Goal: Transaction & Acquisition: Book appointment/travel/reservation

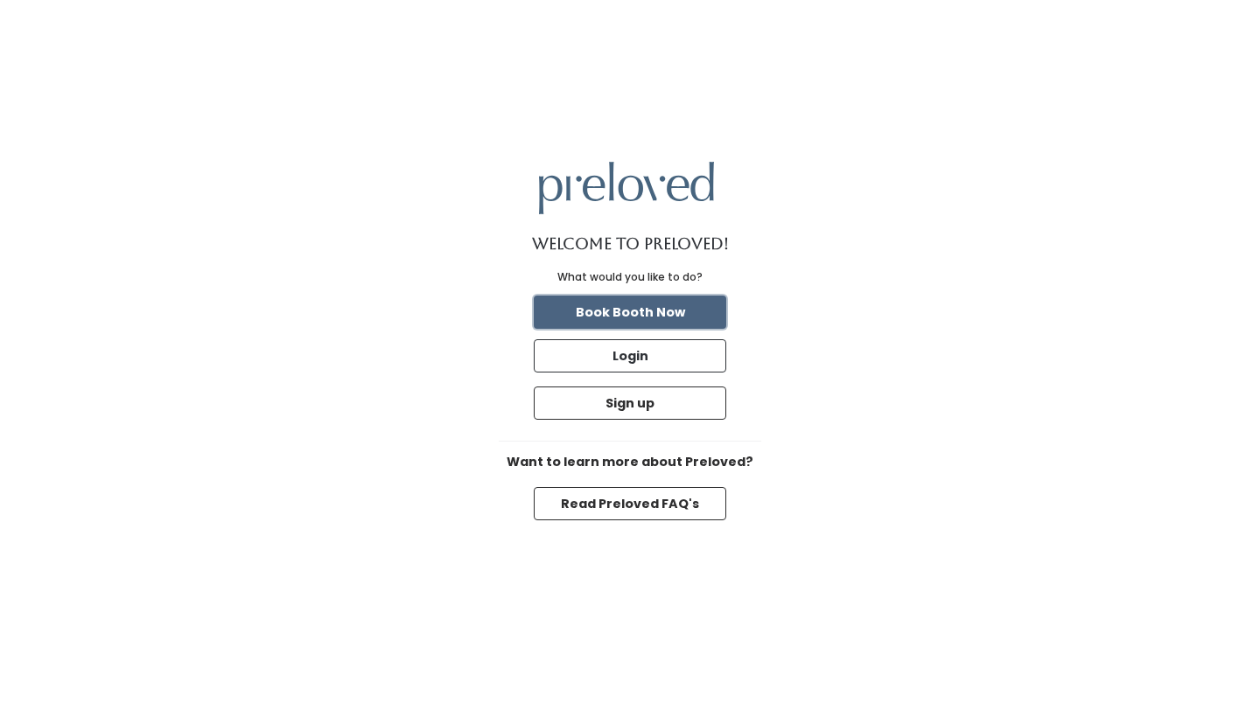
click at [617, 296] on button "Book Booth Now" at bounding box center [630, 312] width 192 height 33
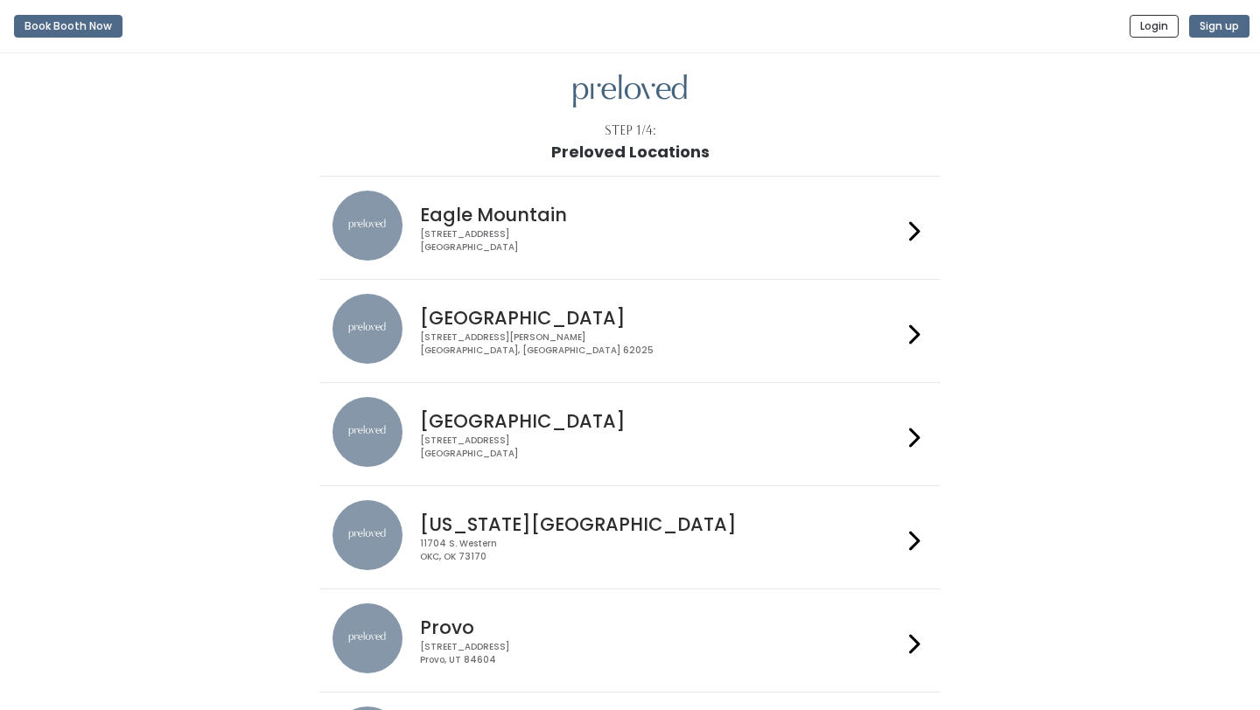
click at [439, 630] on h4 "Provo" at bounding box center [660, 628] width 481 height 20
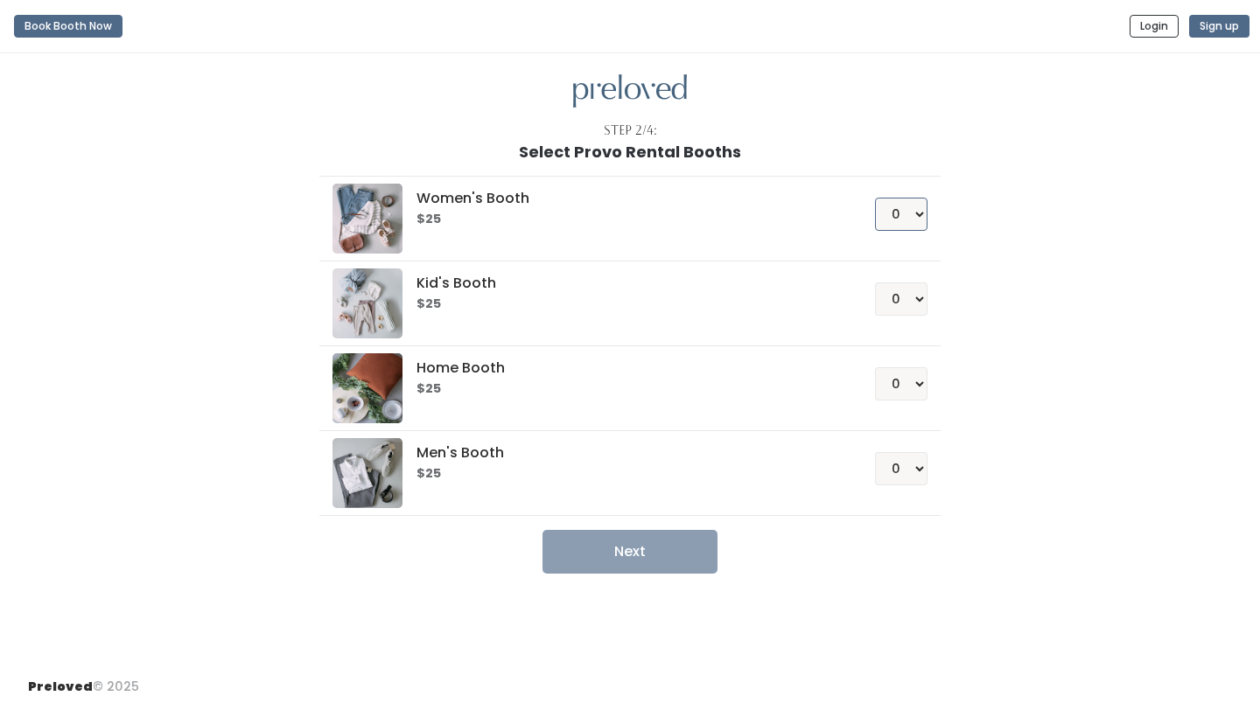
click at [924, 207] on select "0 1 2 3 4" at bounding box center [901, 214] width 52 height 33
select select "1"
click at [875, 198] on select "0 1 2 3 4" at bounding box center [901, 214] width 52 height 33
click at [634, 554] on button "Next" at bounding box center [629, 552] width 175 height 44
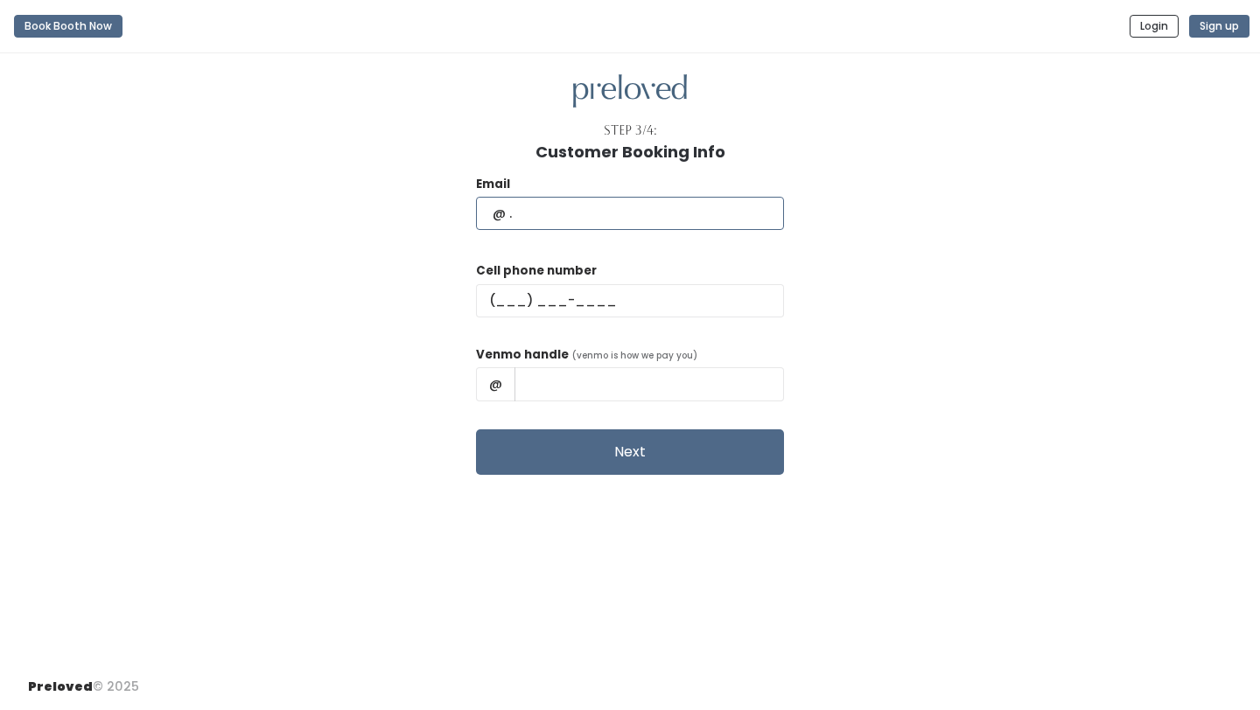
click at [617, 207] on input "text" at bounding box center [630, 213] width 308 height 33
type input "[EMAIL_ADDRESS][DOMAIN_NAME]"
click at [613, 297] on input "text" at bounding box center [630, 300] width 308 height 33
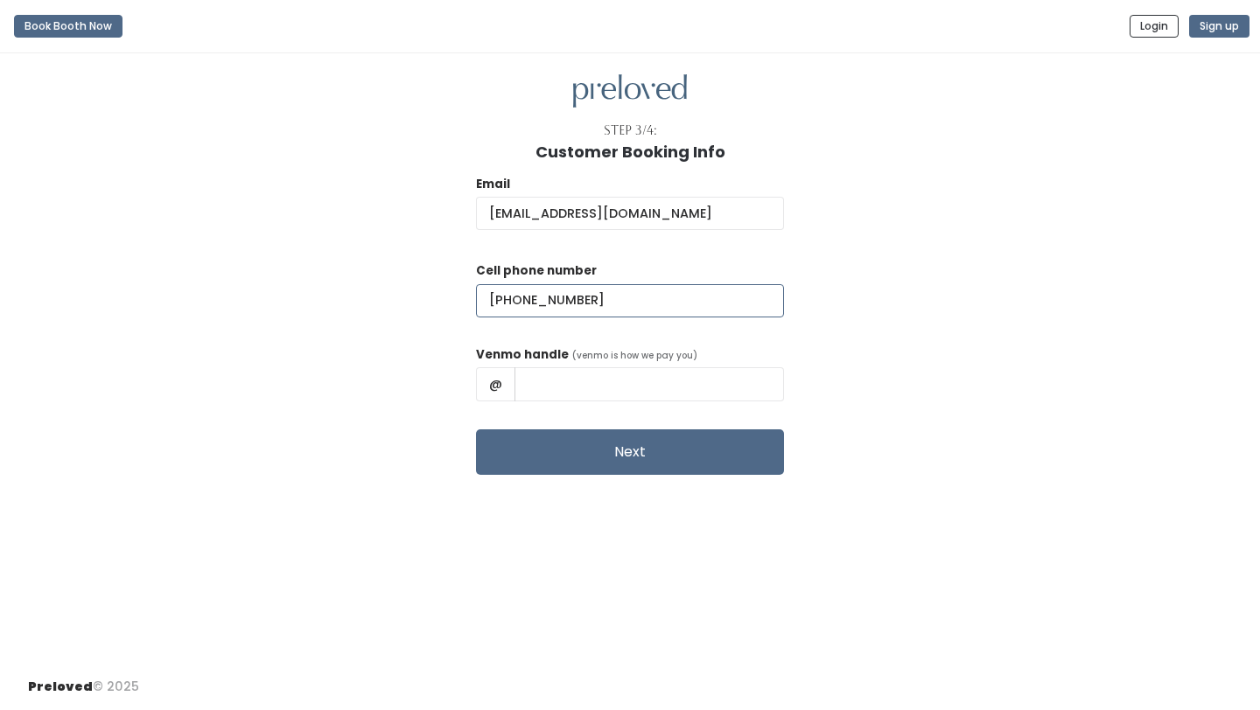
type input "(702) 379-8415"
click at [651, 383] on input "text" at bounding box center [648, 383] width 269 height 33
type input "Brooklynn-Stewart-1"
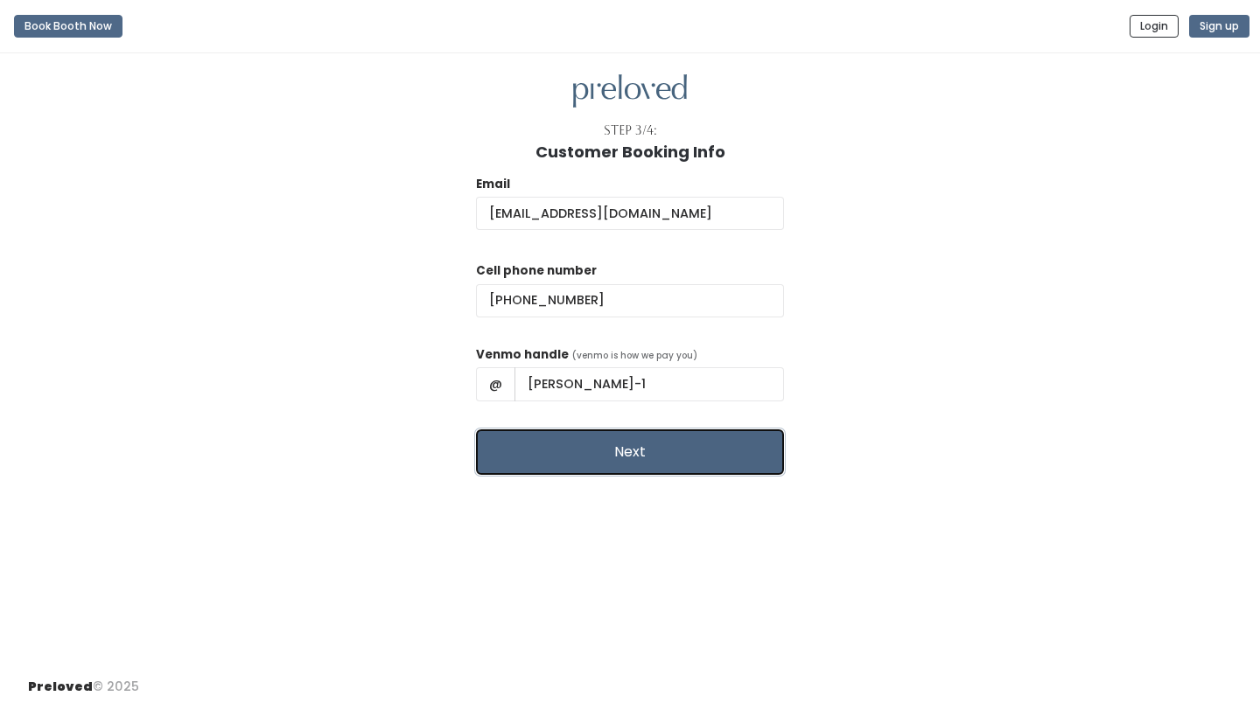
click at [676, 451] on button "Next" at bounding box center [630, 452] width 308 height 45
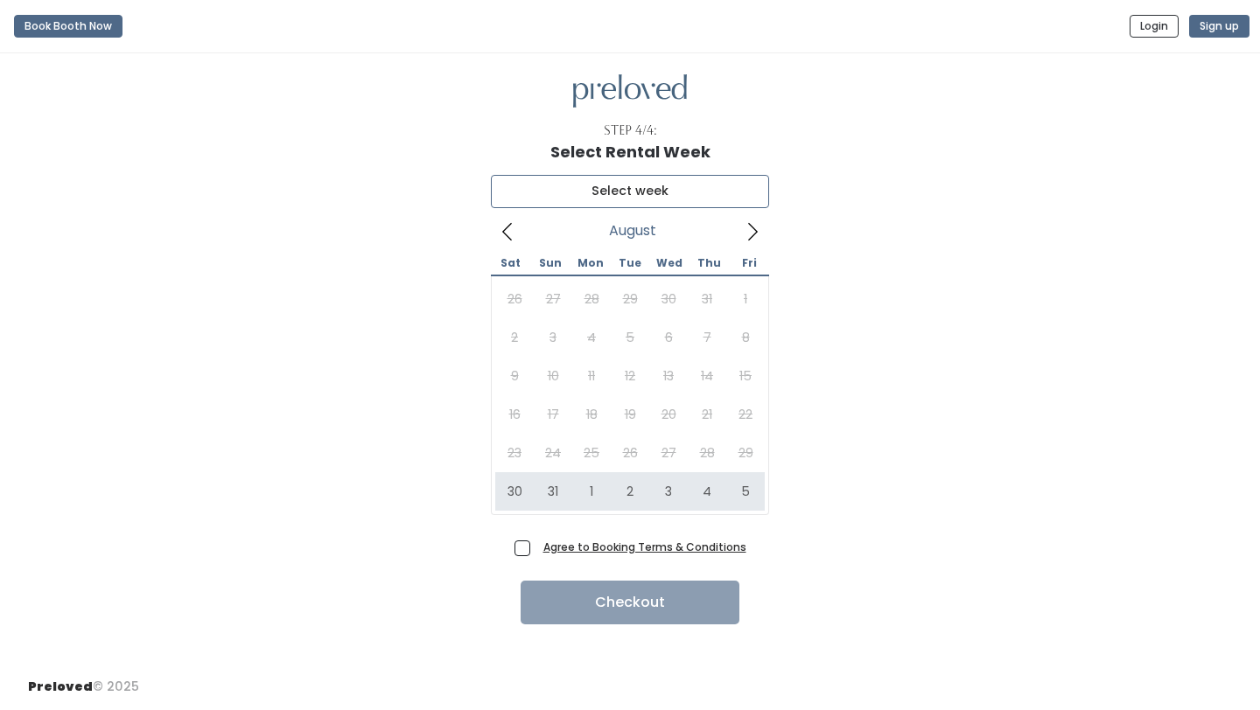
type input "August 30 to September 5"
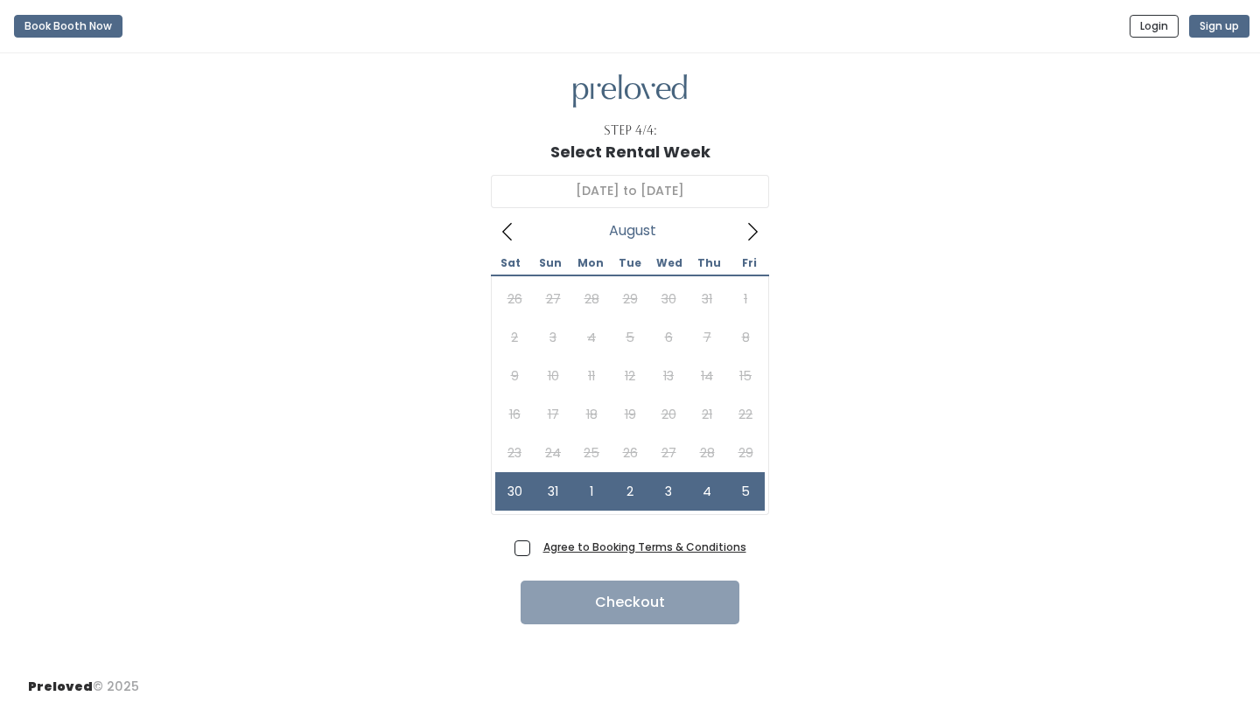
click at [536, 549] on span "Agree to Booking Terms & Conditions" at bounding box center [641, 546] width 210 height 17
click at [536, 549] on input "Agree to Booking Terms & Conditions" at bounding box center [541, 543] width 11 height 11
checkbox input "true"
click at [577, 600] on button "Checkout" at bounding box center [630, 603] width 219 height 44
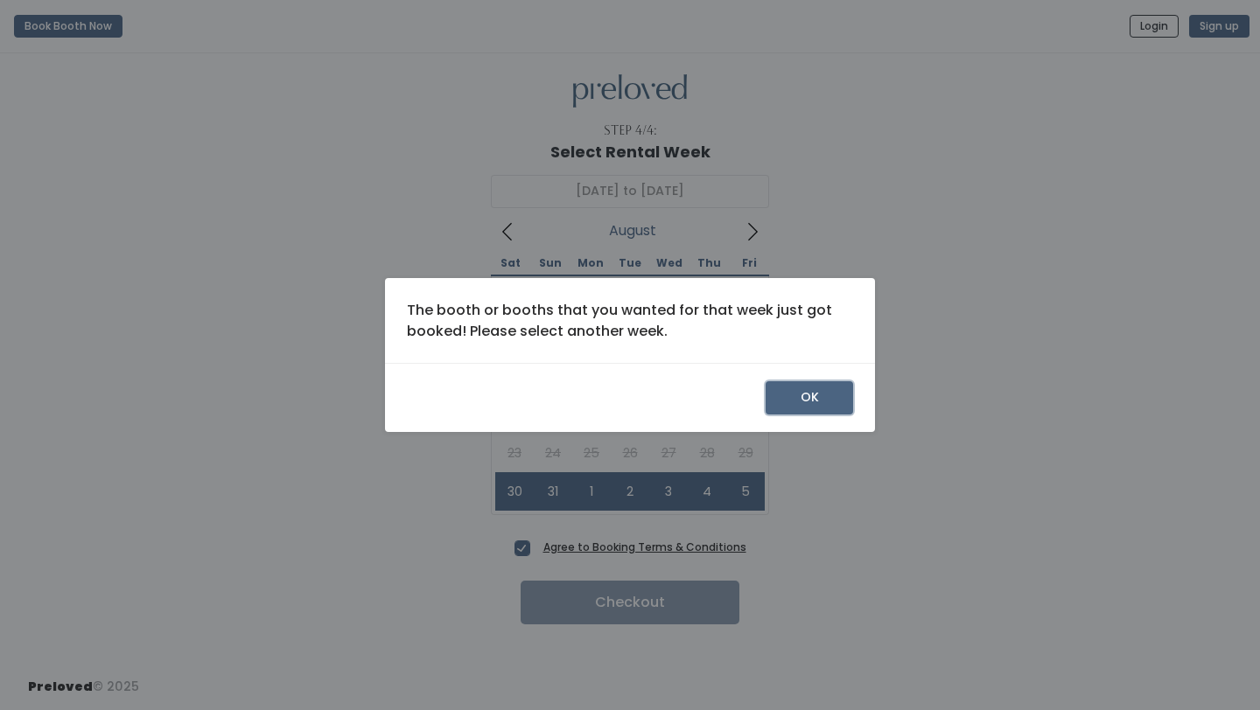
click at [809, 409] on button "OK" at bounding box center [809, 397] width 87 height 33
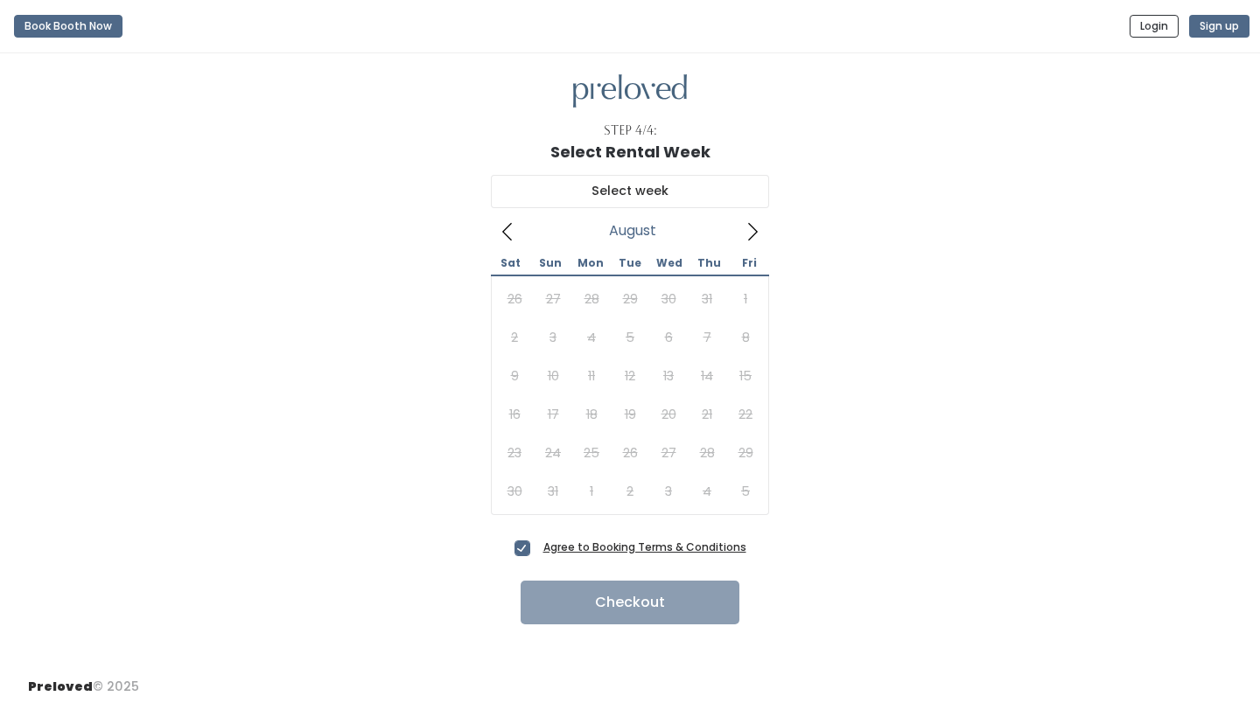
click at [753, 229] on icon at bounding box center [752, 231] width 19 height 19
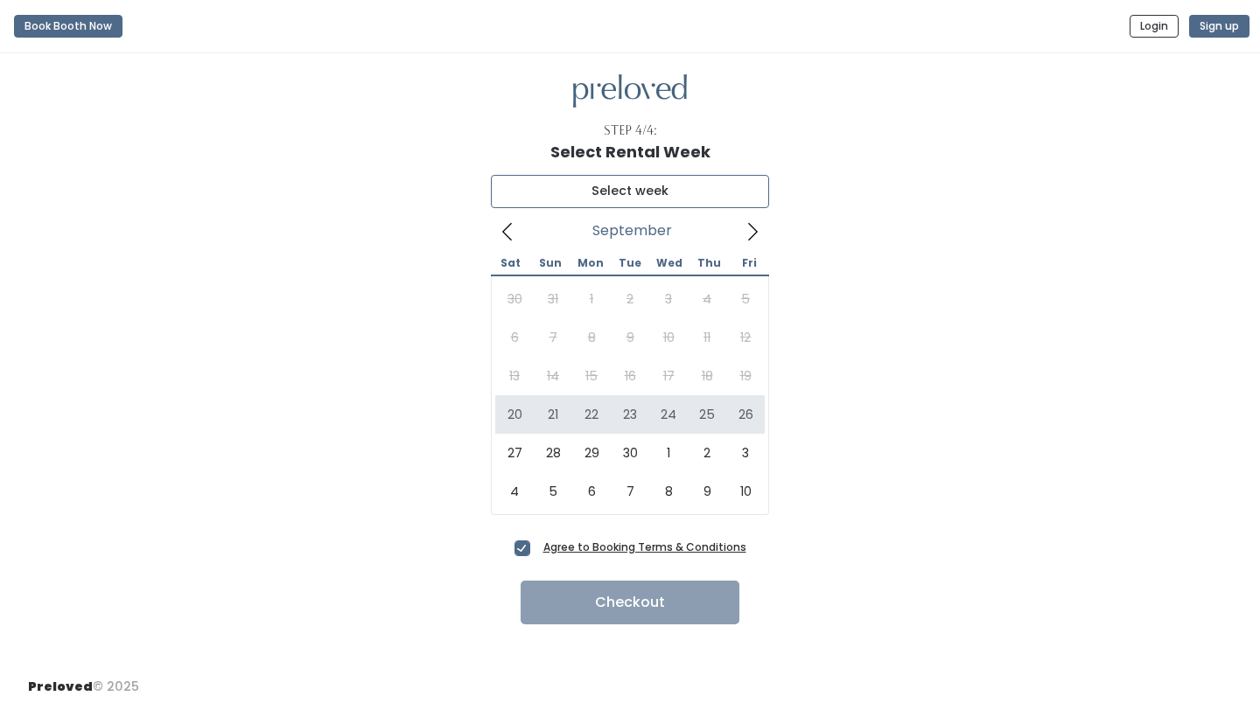
type input "September 20 to September 26"
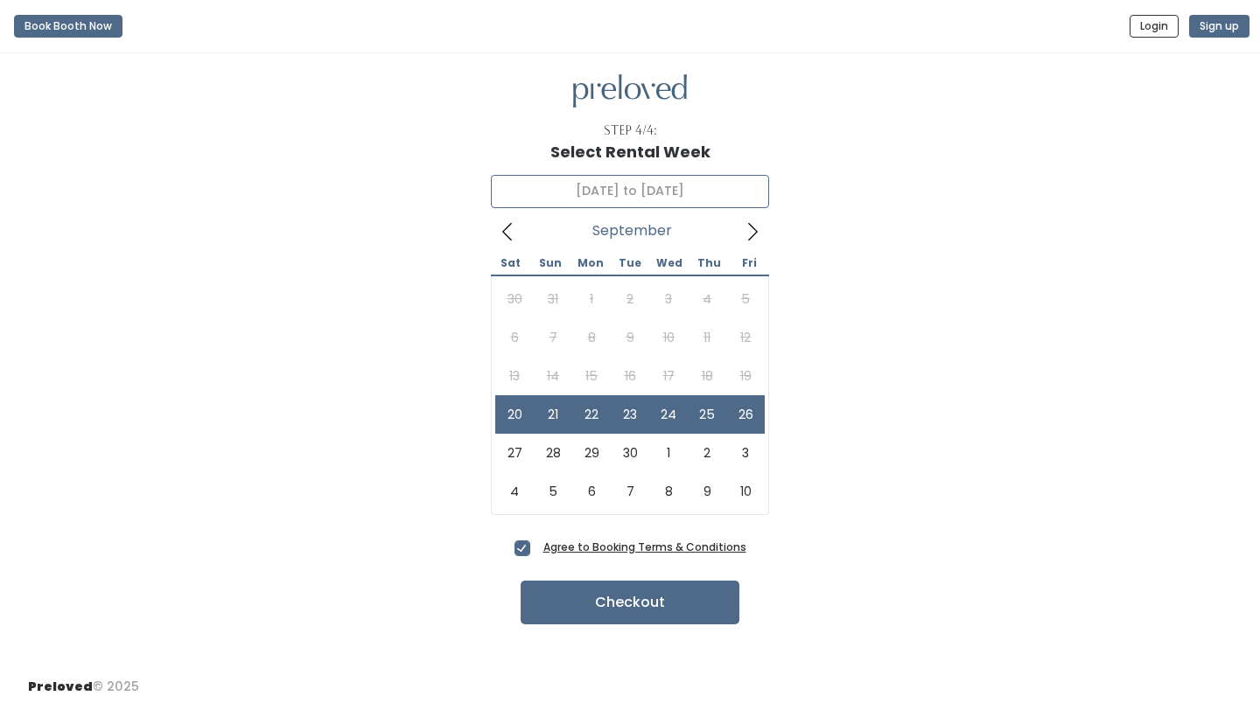
click at [518, 372] on div "30 31 1 2 3 4 5 6 7 8 9 10 11 12 13 14 15 16 17 18 19 20 21 22 23 24 25 26 27 2…" at bounding box center [629, 395] width 269 height 231
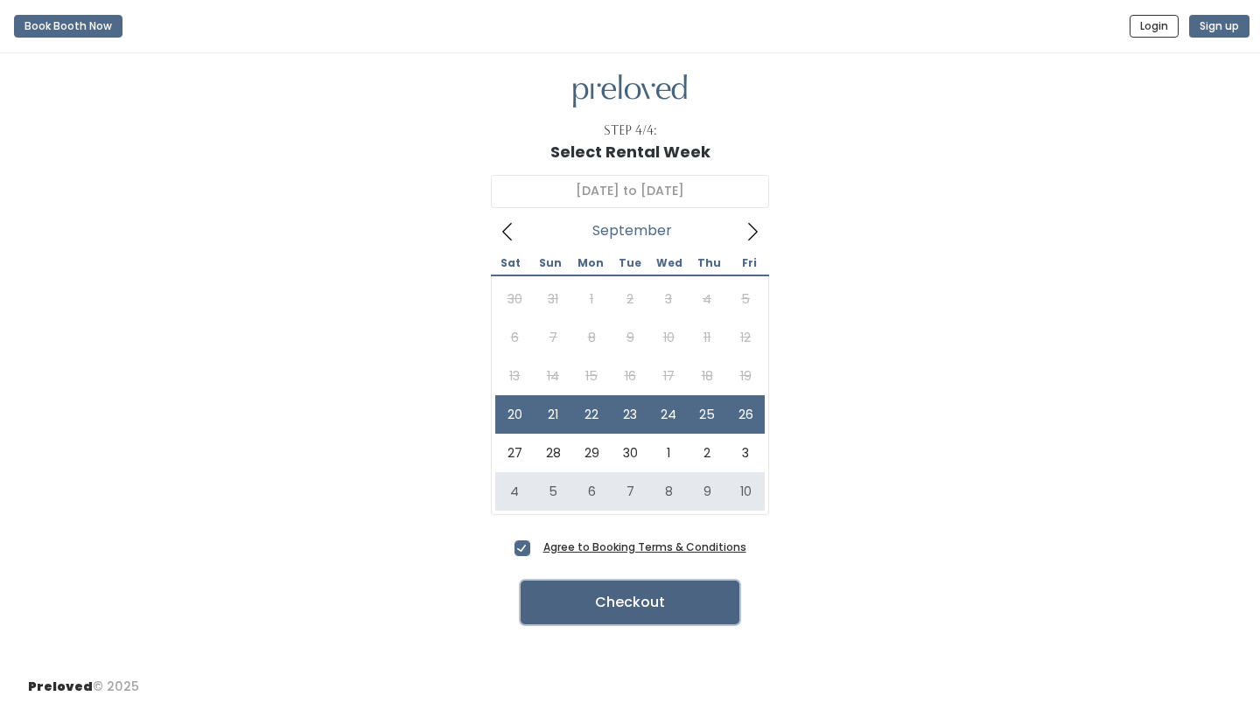
click at [597, 599] on button "Checkout" at bounding box center [630, 603] width 219 height 44
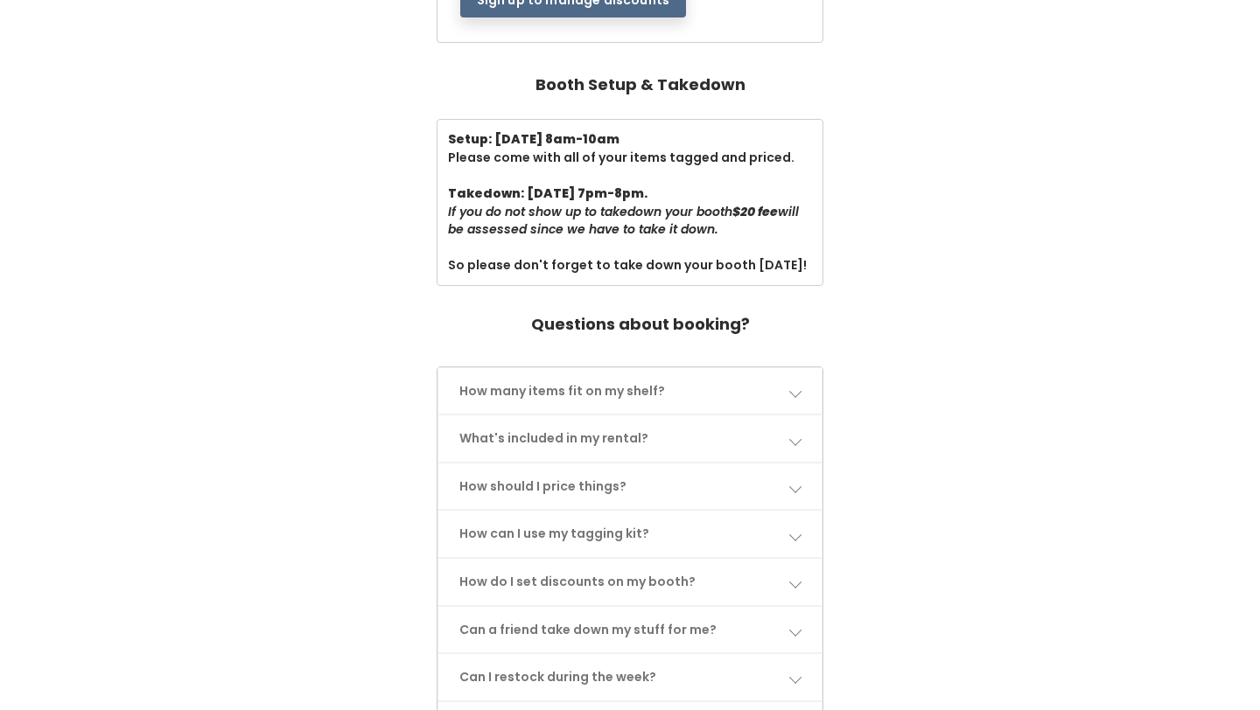
scroll to position [617, 0]
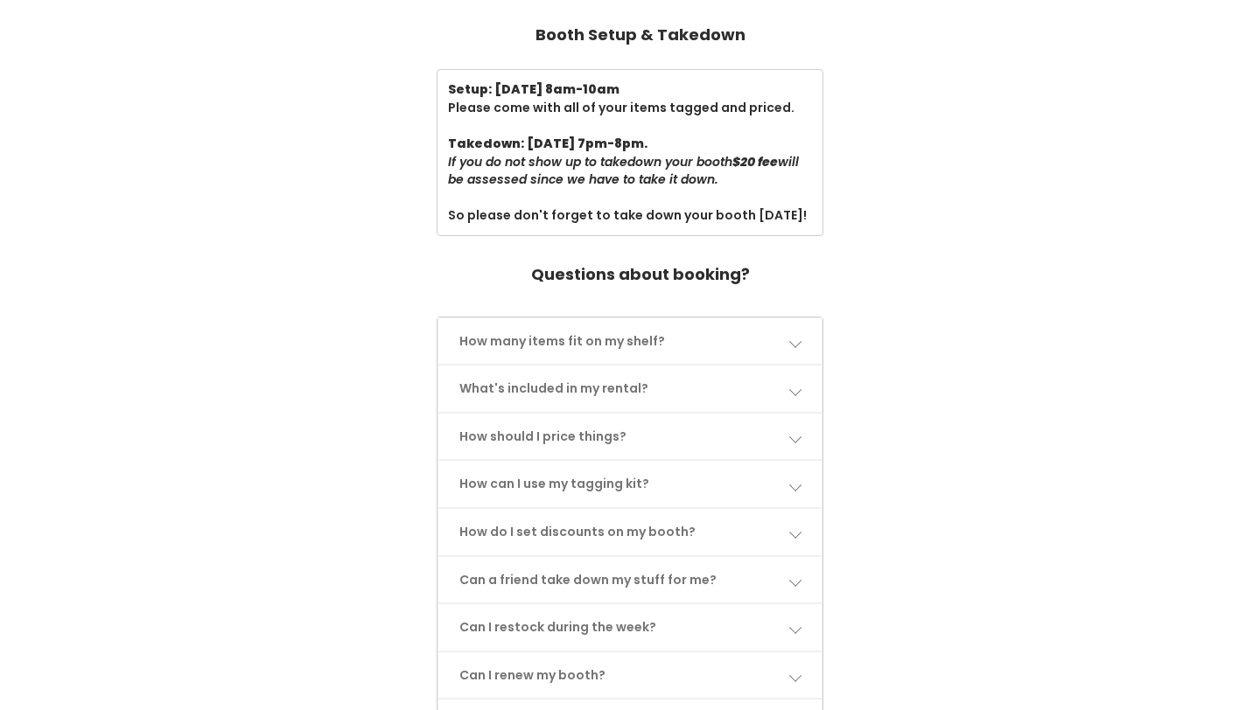
click at [786, 321] on link "How many items fit on my shelf?" at bounding box center [630, 341] width 384 height 46
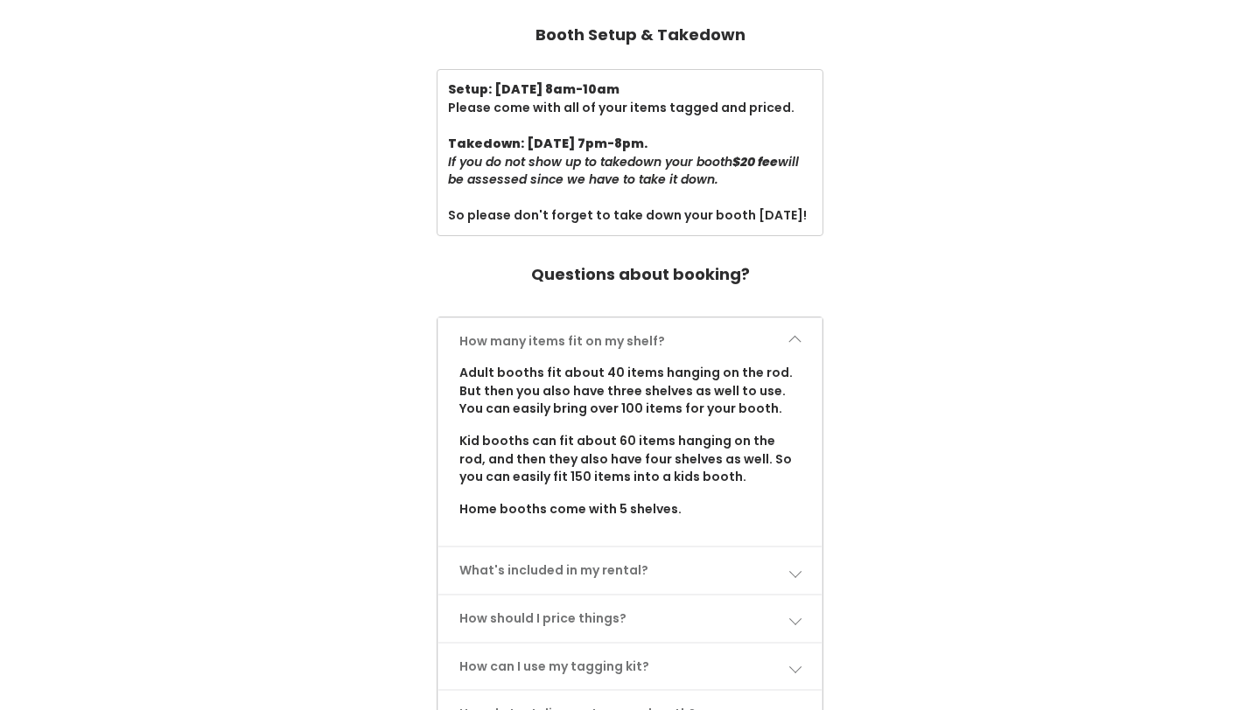
click at [790, 335] on span at bounding box center [794, 341] width 12 height 12
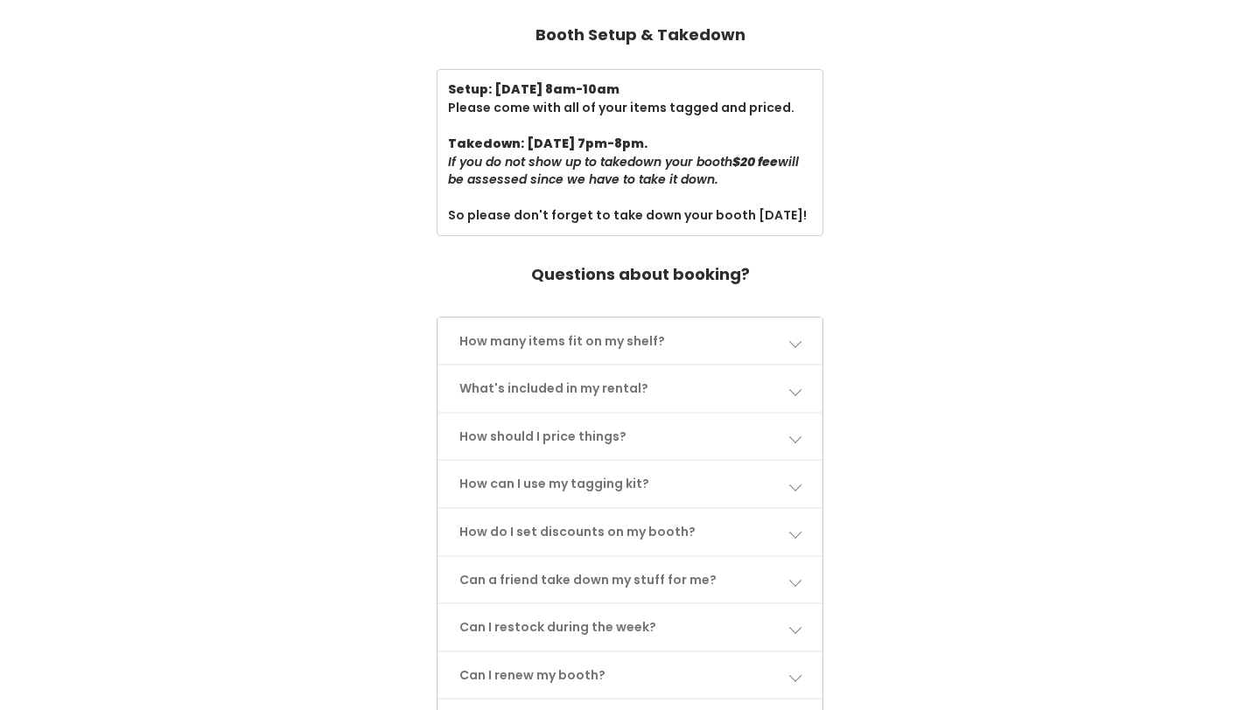
click at [793, 367] on link "What's included in my rental?" at bounding box center [630, 389] width 384 height 46
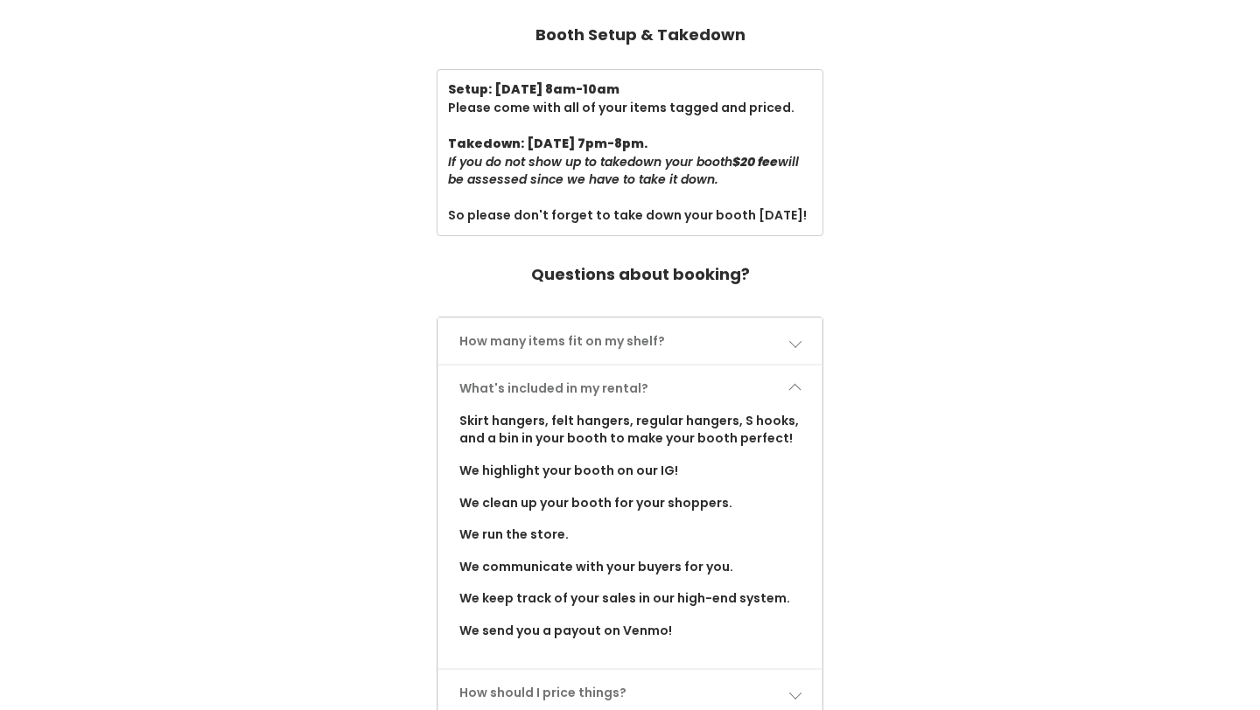
click at [793, 367] on link "What's included in my rental?" at bounding box center [630, 389] width 384 height 46
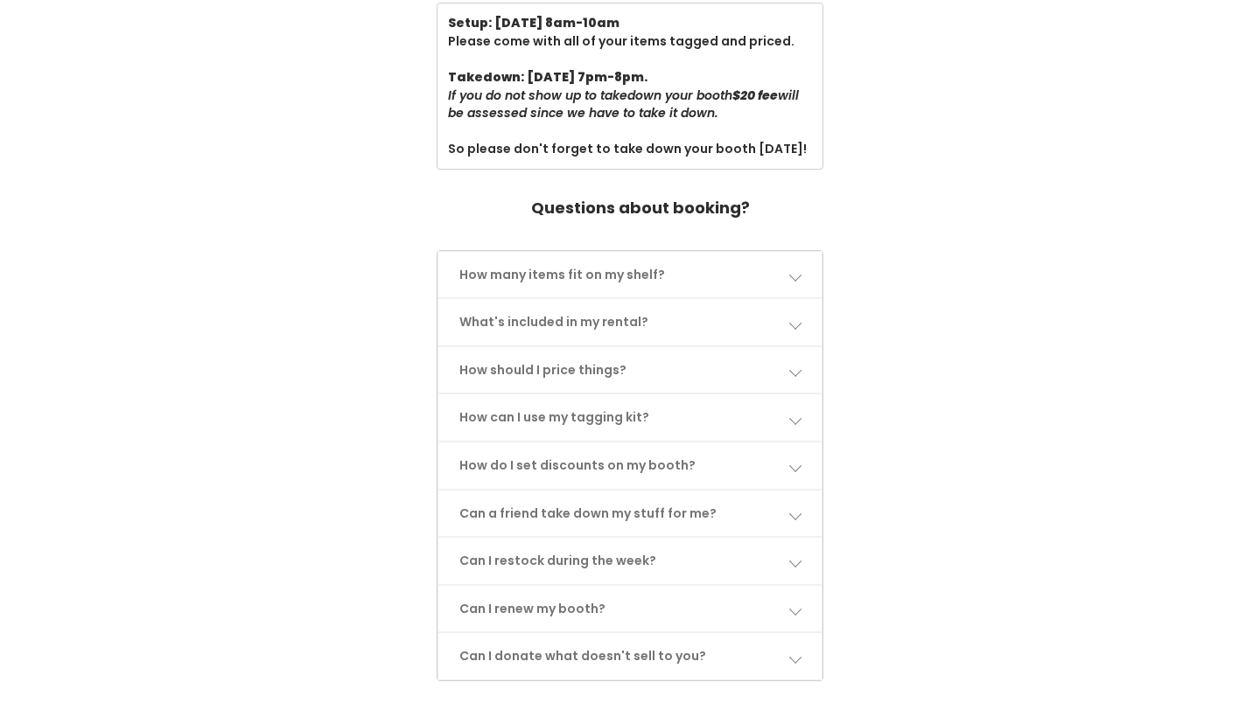
scroll to position [689, 0]
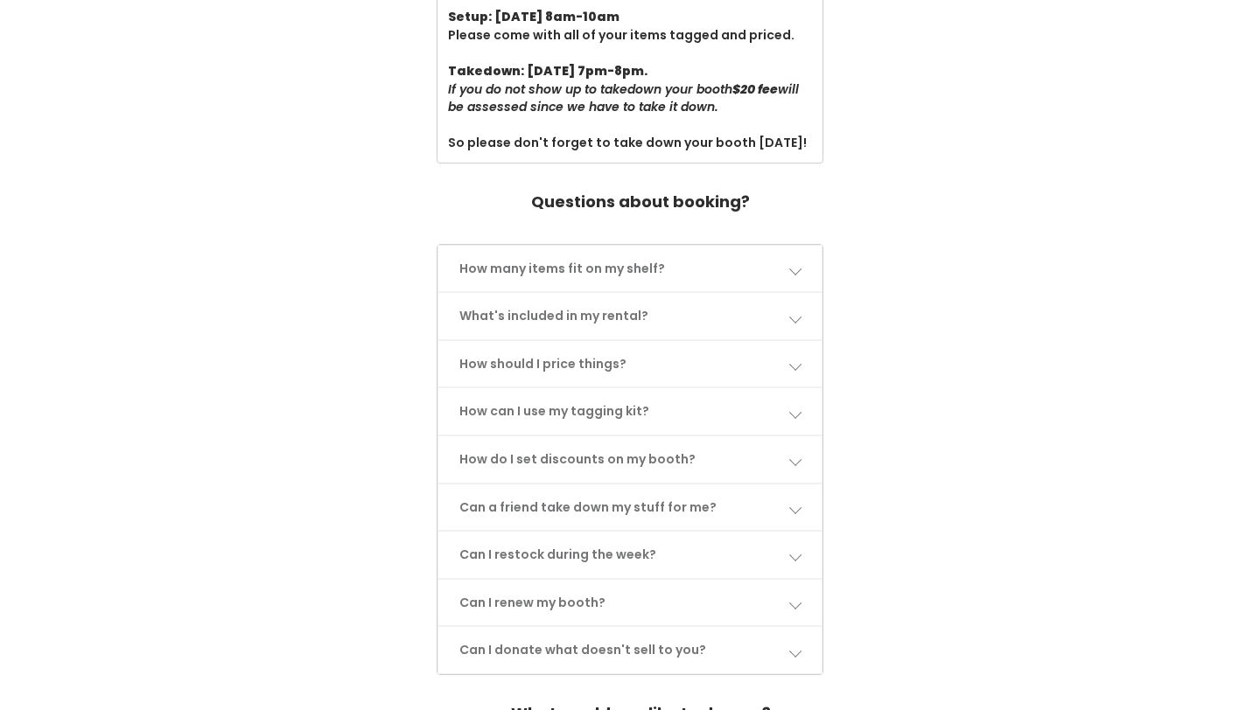
click at [793, 358] on span at bounding box center [794, 364] width 12 height 12
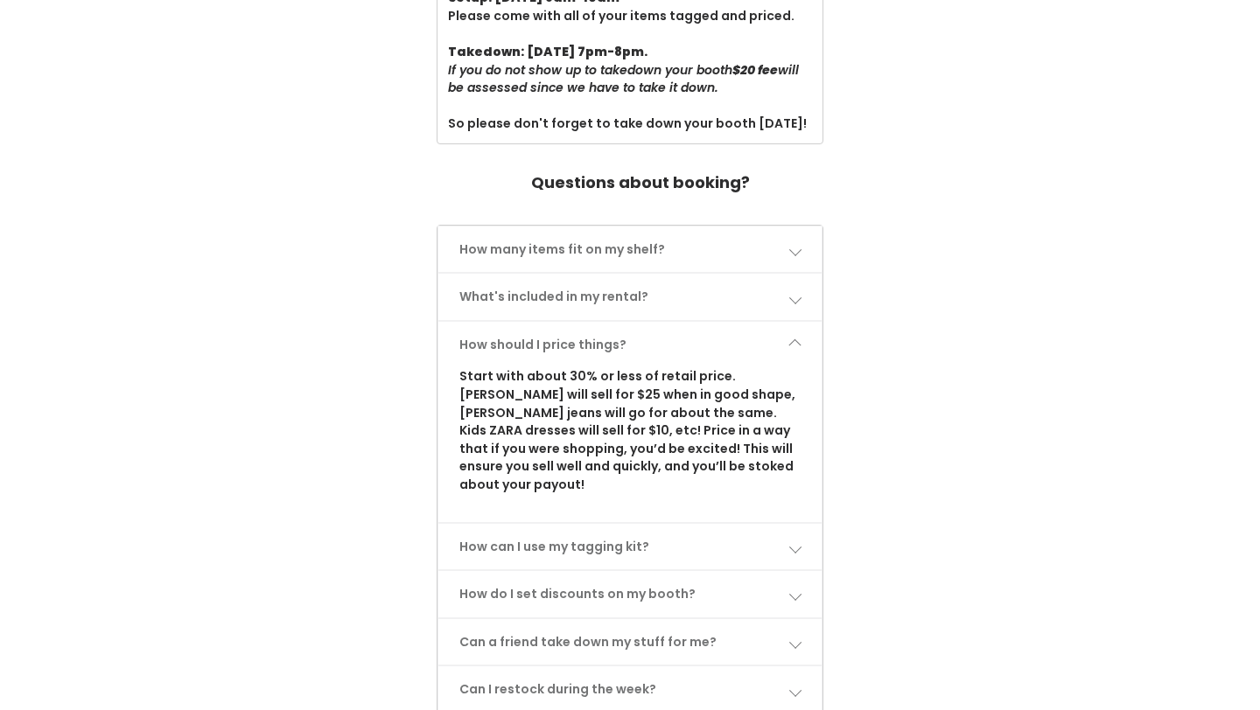
scroll to position [711, 0]
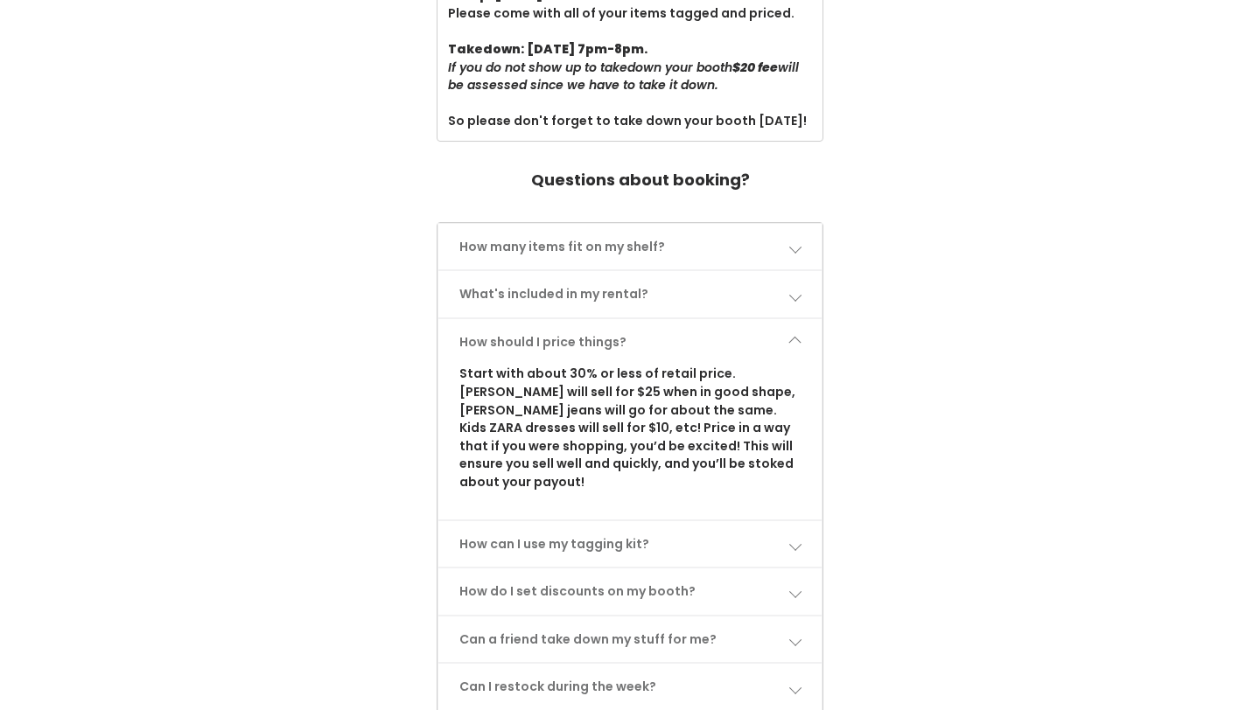
click at [800, 521] on link "How can I use my tagging kit?" at bounding box center [630, 544] width 384 height 46
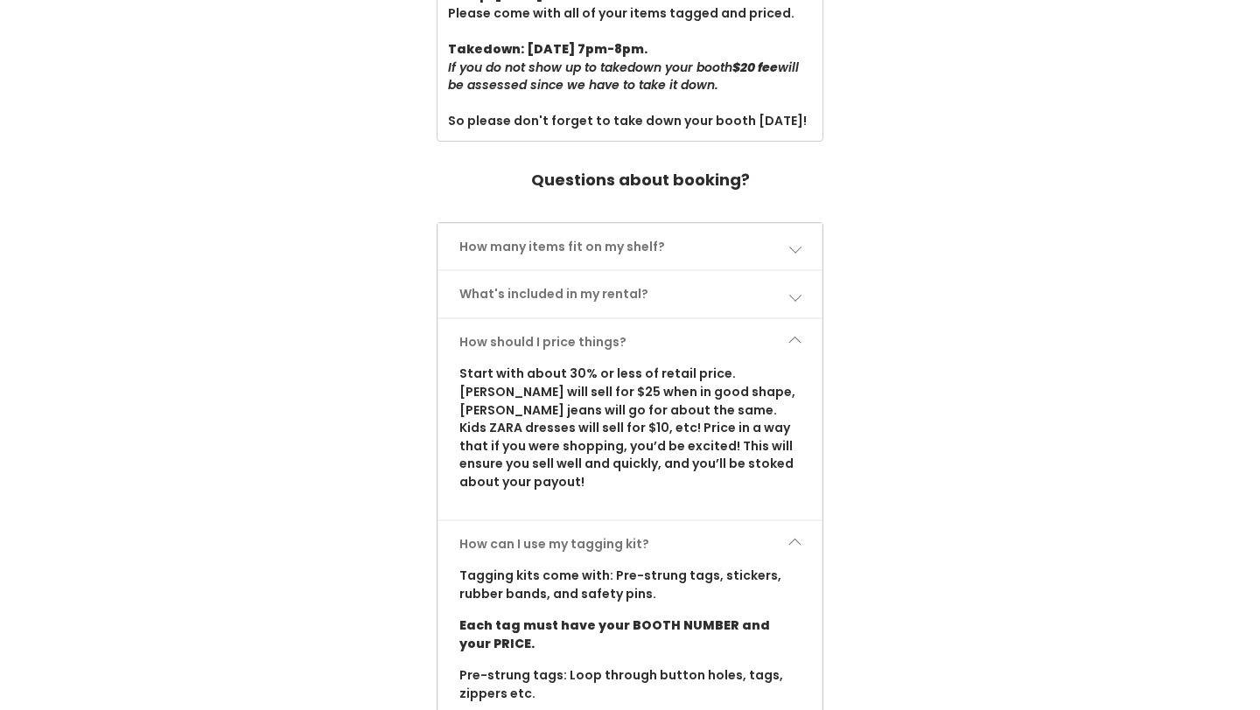
click at [787, 339] on link "How should I price things?" at bounding box center [630, 342] width 384 height 46
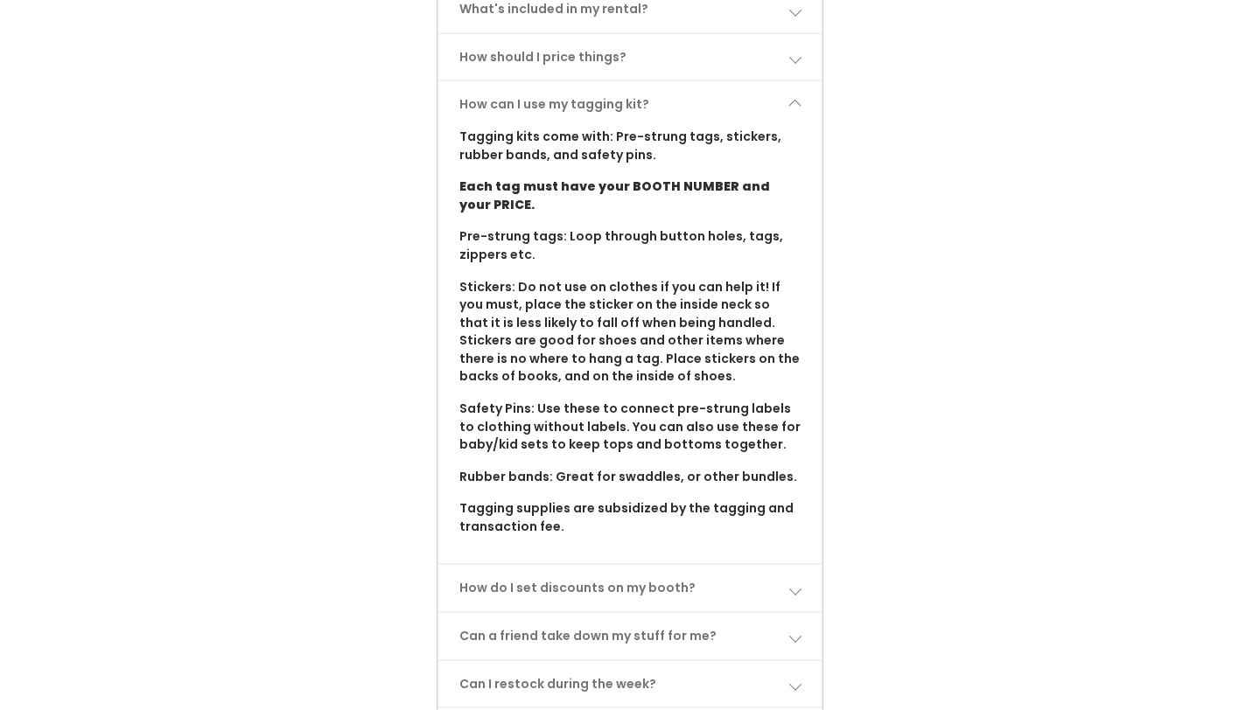
scroll to position [993, 0]
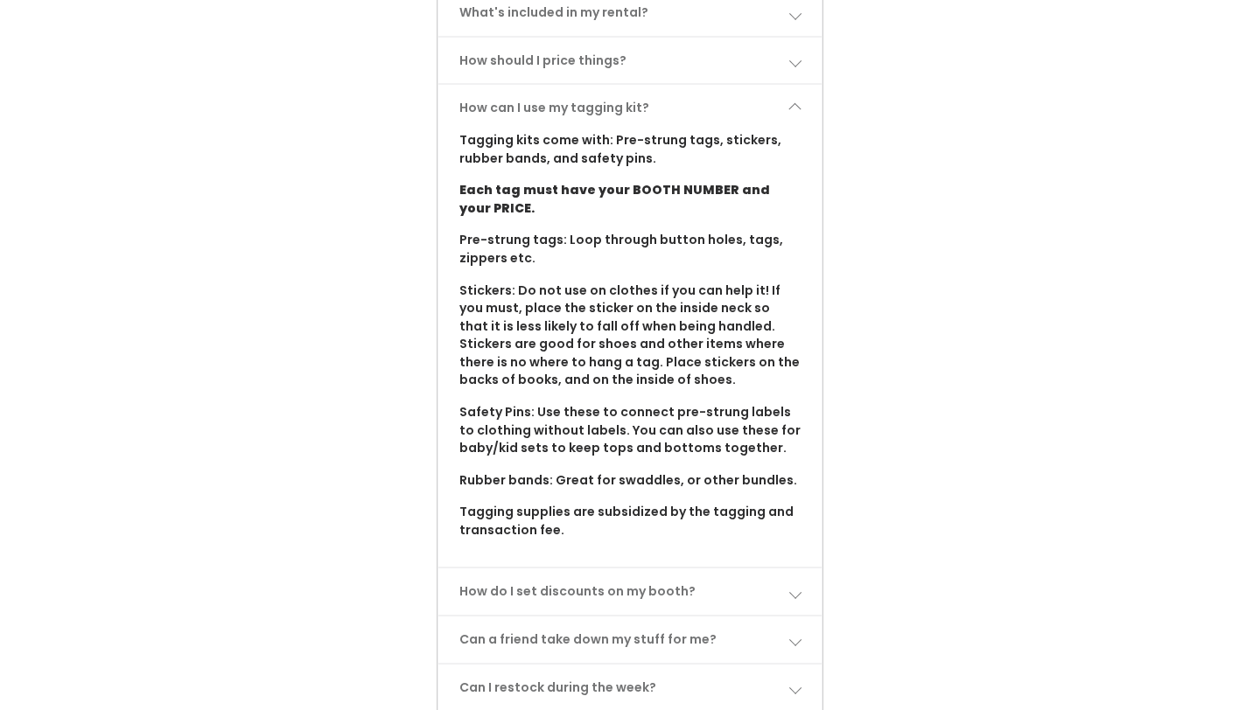
click at [787, 85] on link "How can I use my tagging kit?" at bounding box center [630, 108] width 384 height 46
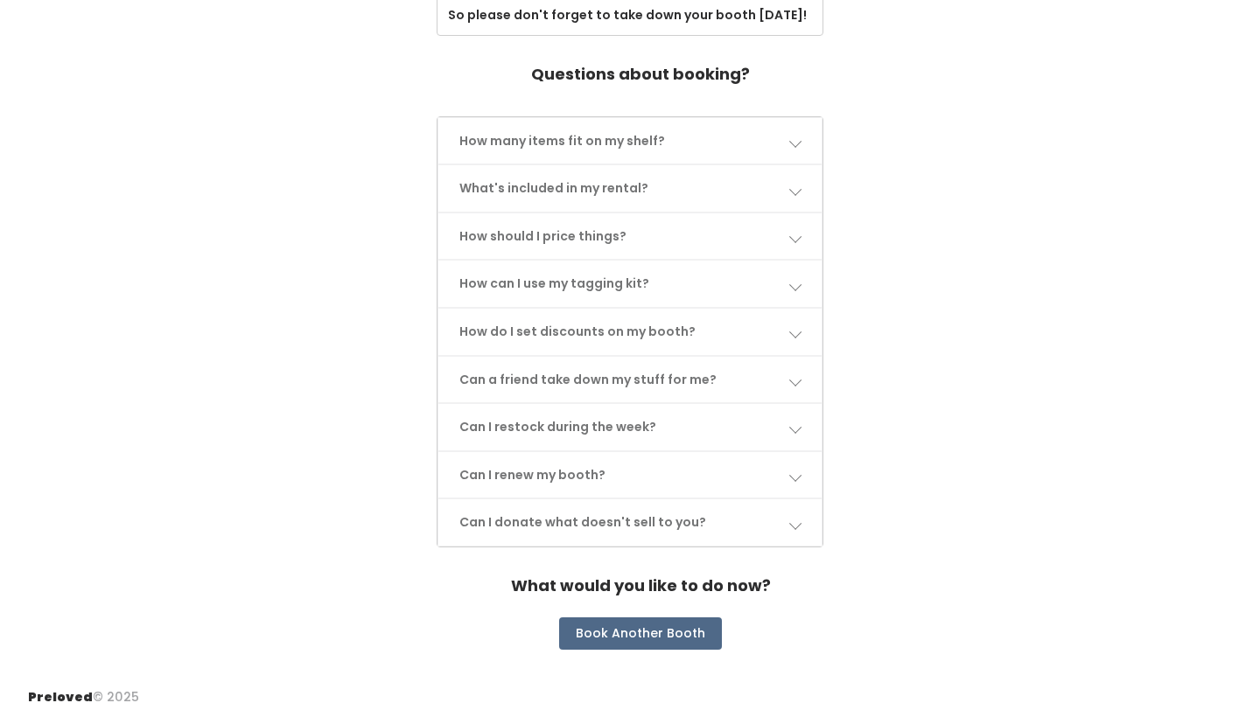
scroll to position [815, 0]
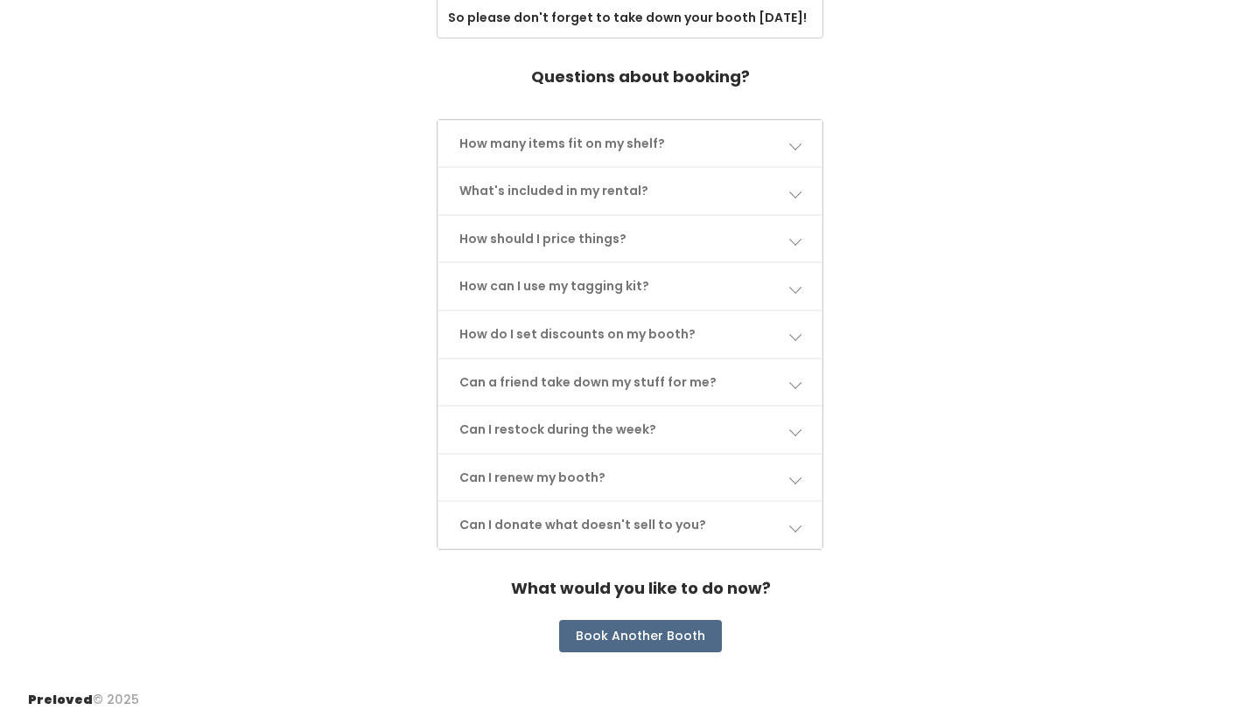
click at [699, 331] on link "How do I set discounts on my booth?" at bounding box center [630, 334] width 384 height 46
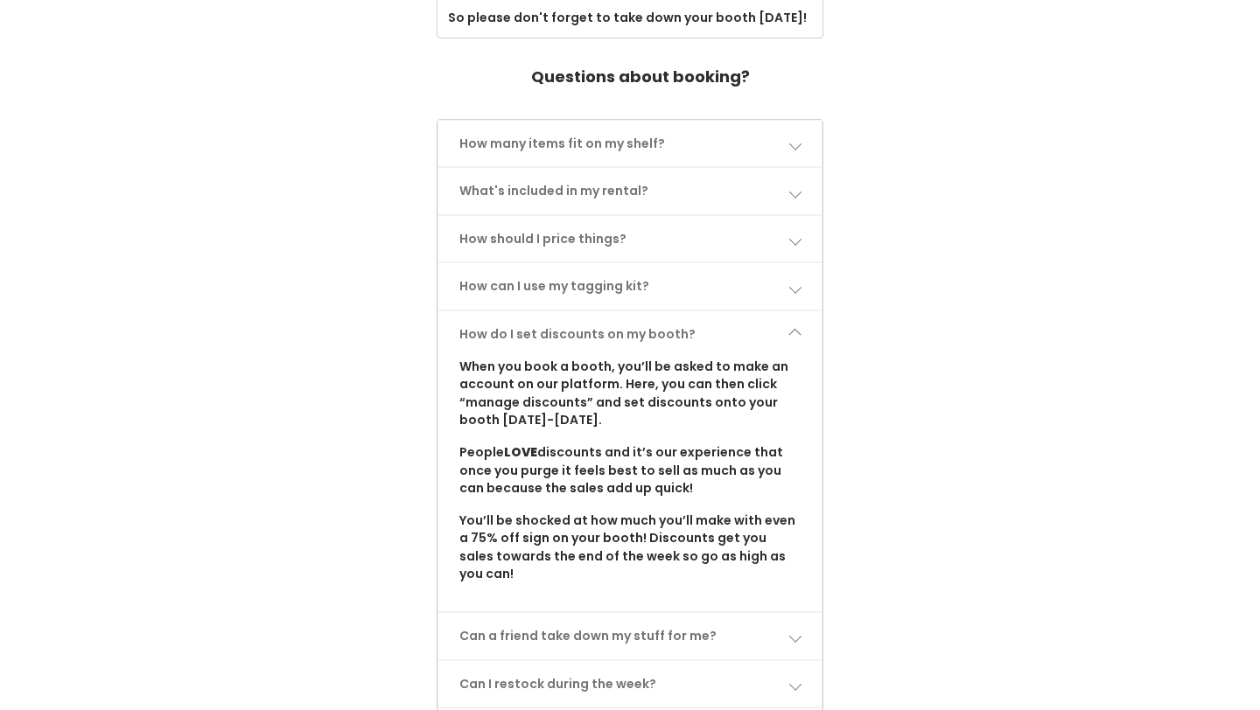
click at [699, 331] on link "How do I set discounts on my booth?" at bounding box center [630, 334] width 384 height 46
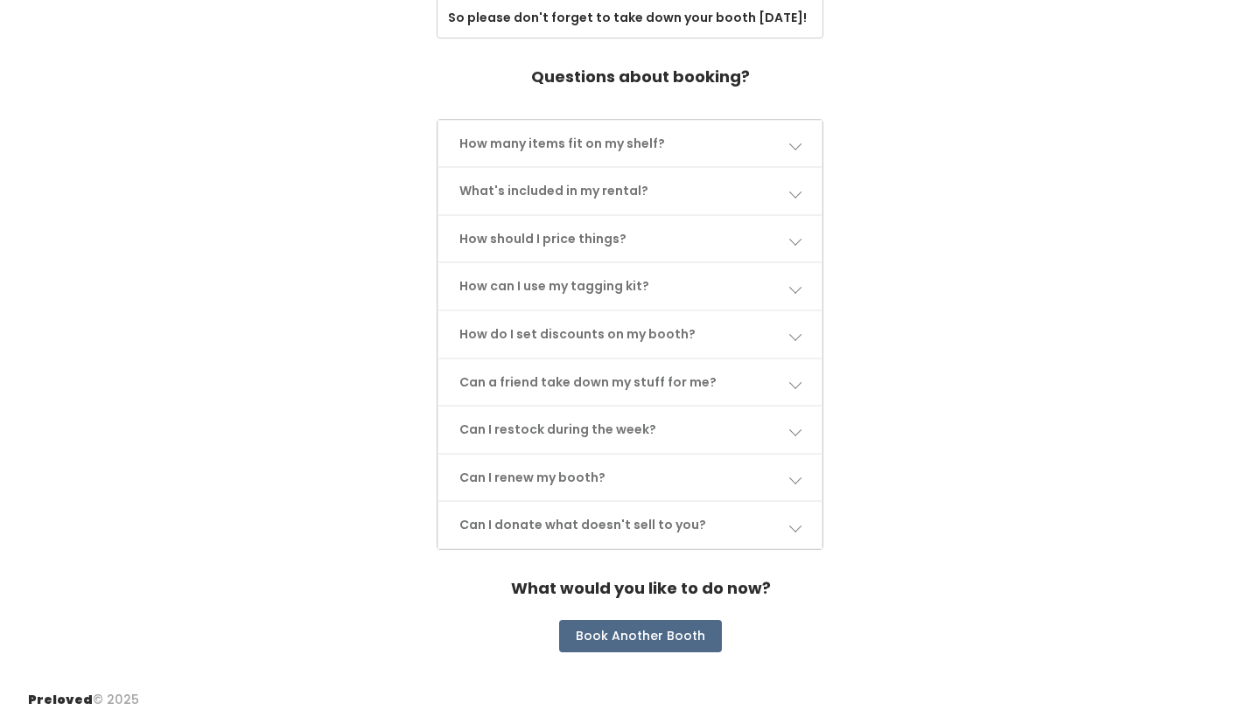
click at [661, 374] on link "Can a friend take down my stuff for me?" at bounding box center [630, 383] width 384 height 46
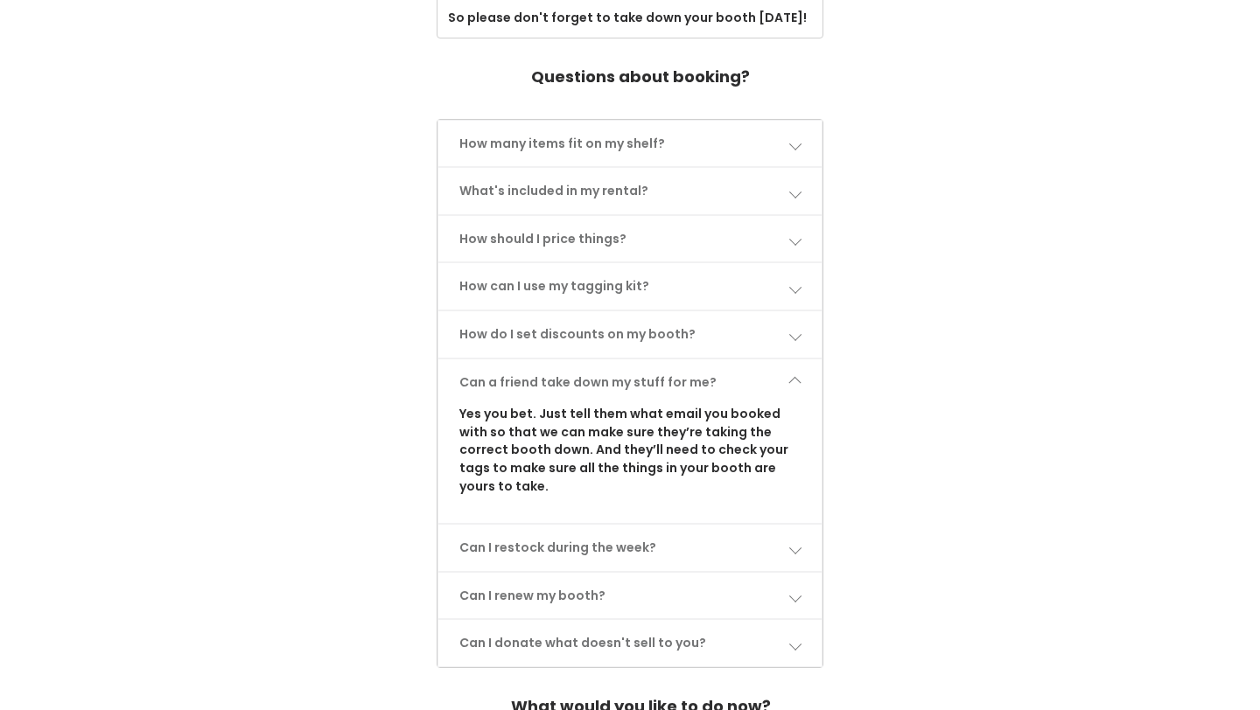
click at [655, 368] on link "Can a friend take down my stuff for me?" at bounding box center [630, 383] width 384 height 46
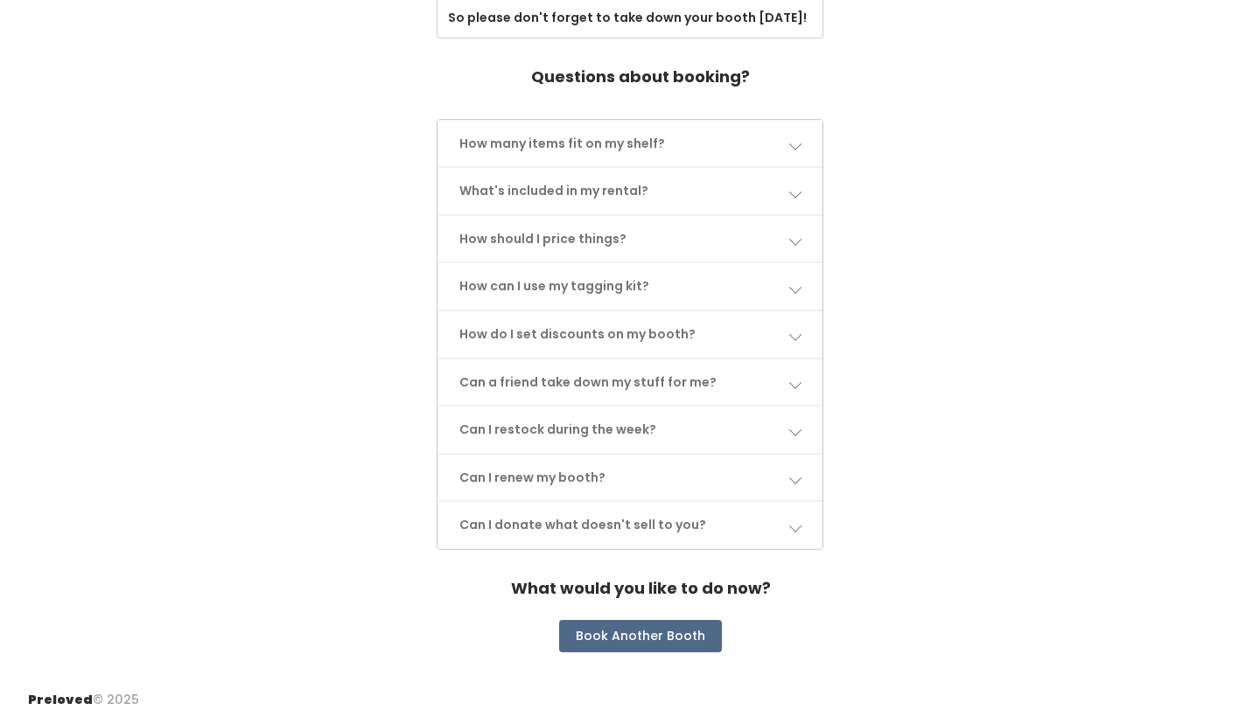
click at [625, 424] on link "Can I restock during the week?" at bounding box center [630, 430] width 384 height 46
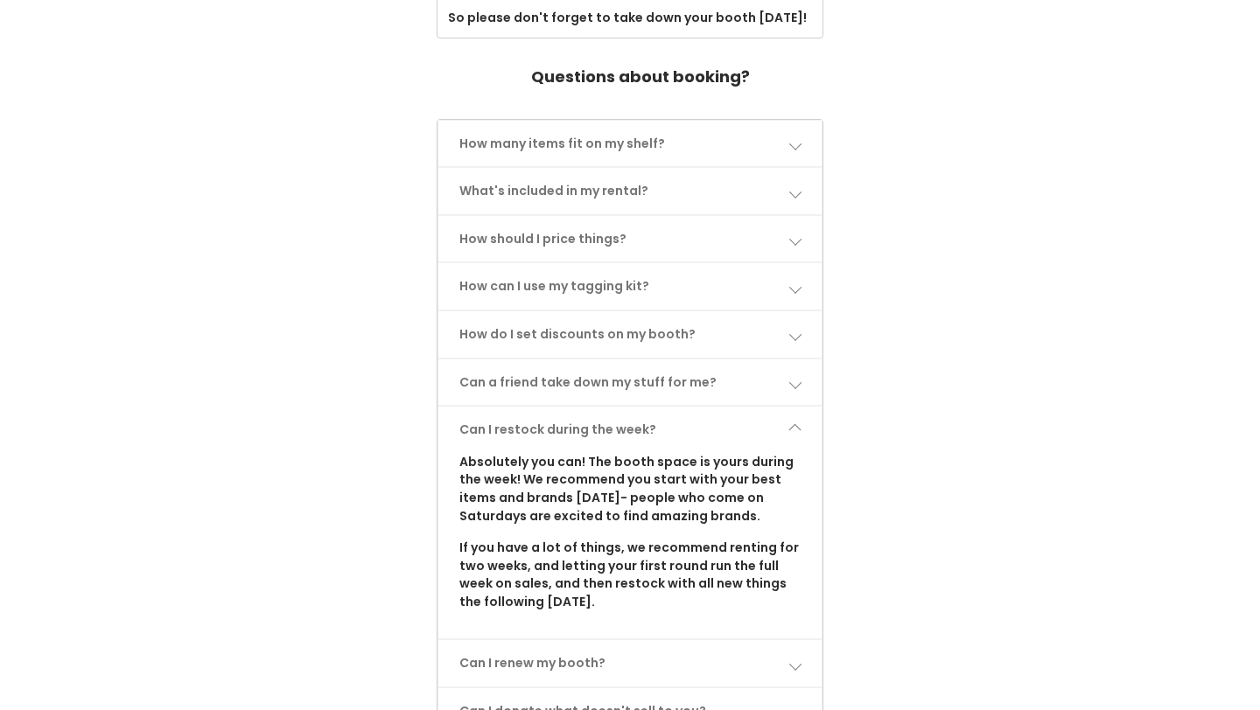
click at [624, 414] on link "Can I restock during the week?" at bounding box center [630, 430] width 384 height 46
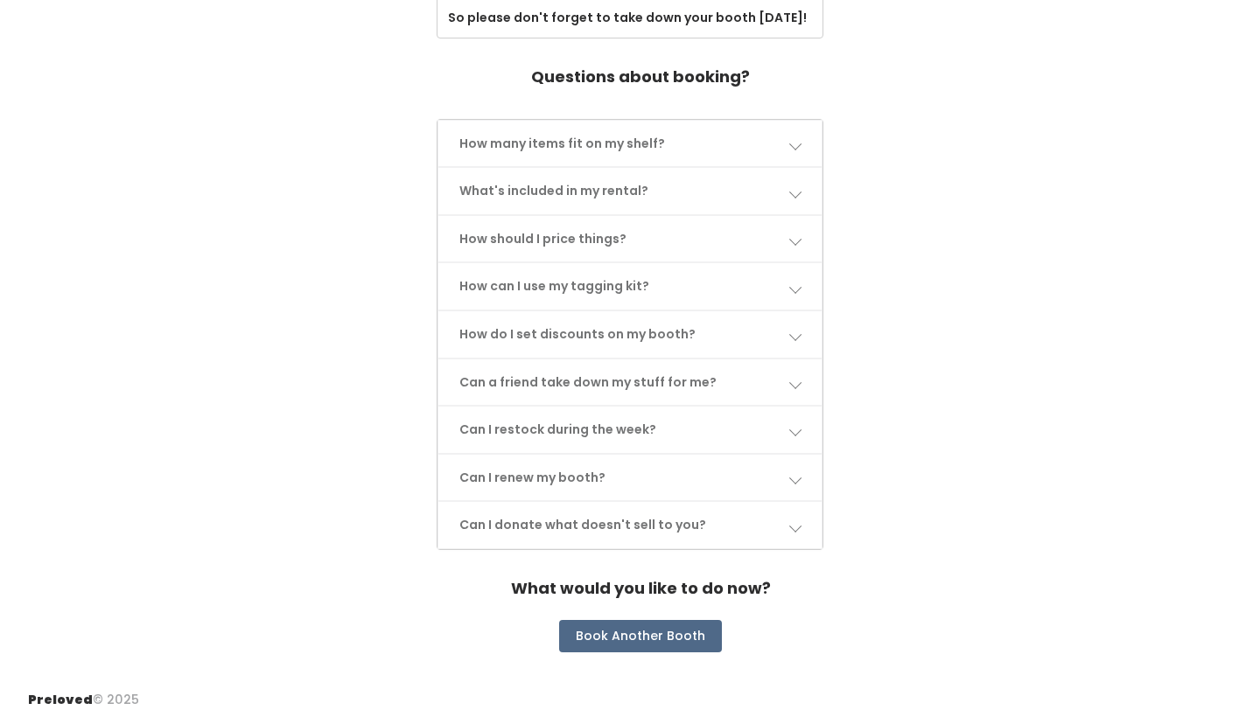
click at [609, 456] on link "Can I renew my booth?" at bounding box center [630, 478] width 384 height 46
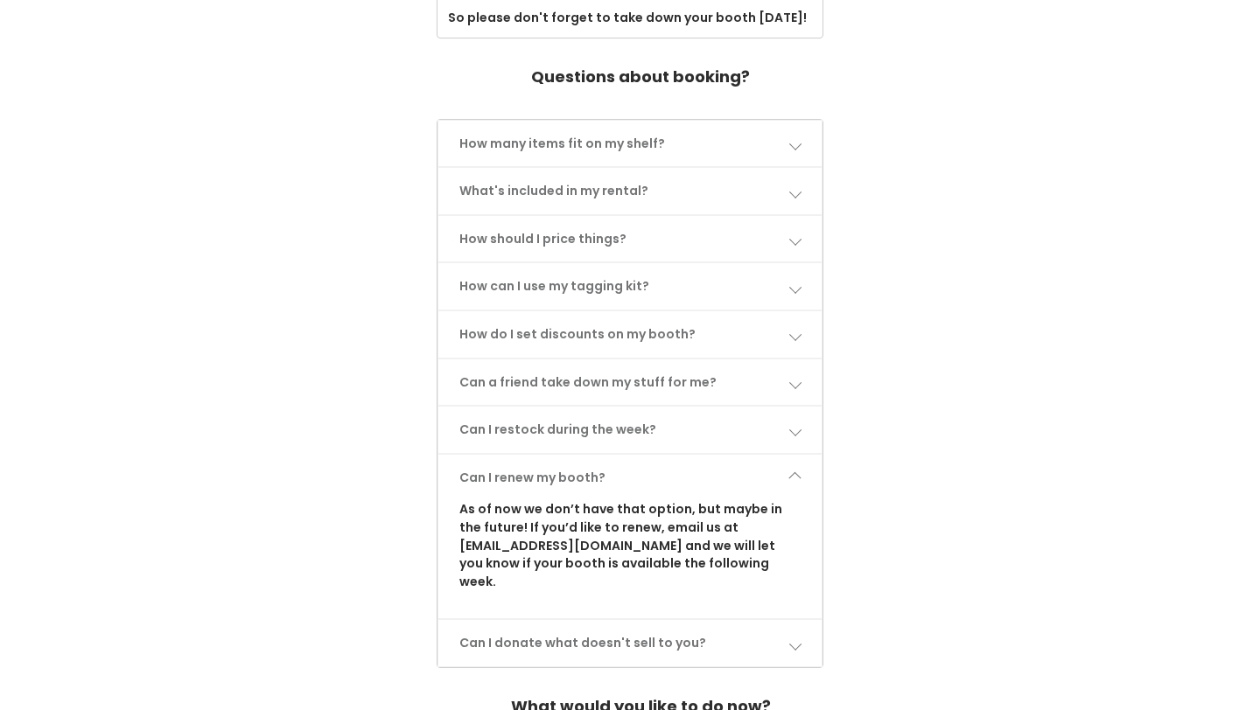
click at [609, 455] on link "Can I renew my booth?" at bounding box center [630, 478] width 384 height 46
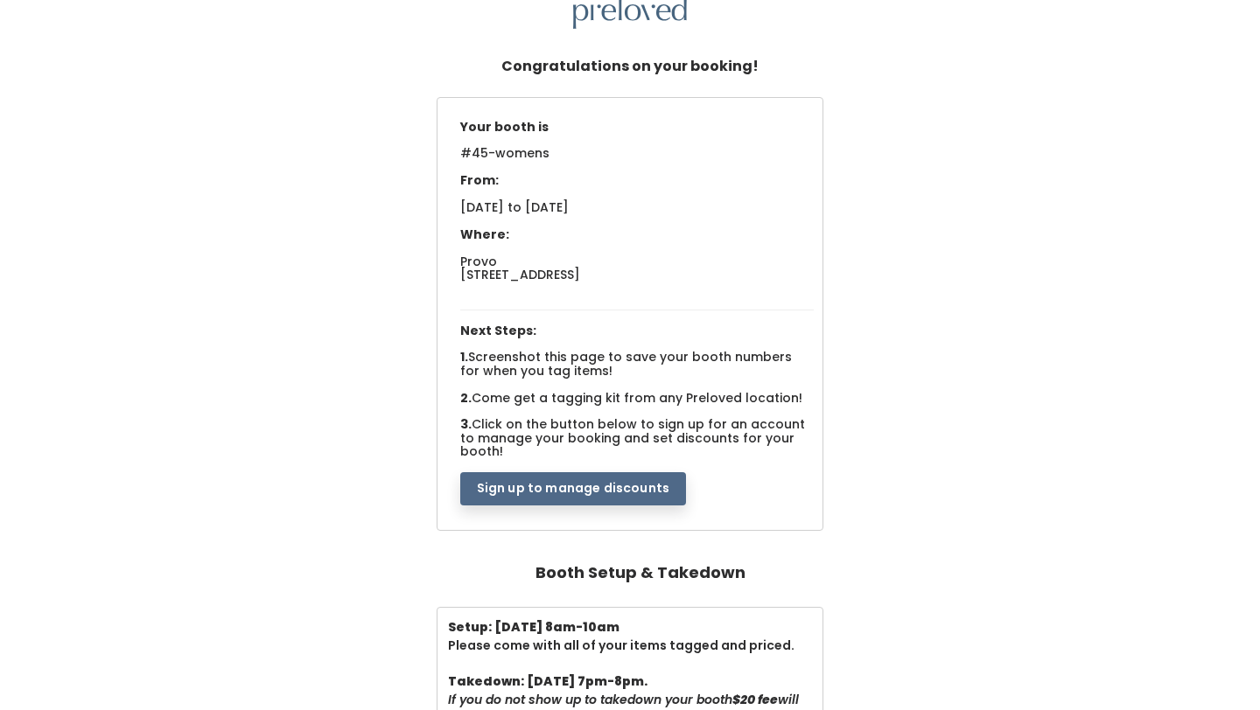
scroll to position [73, 0]
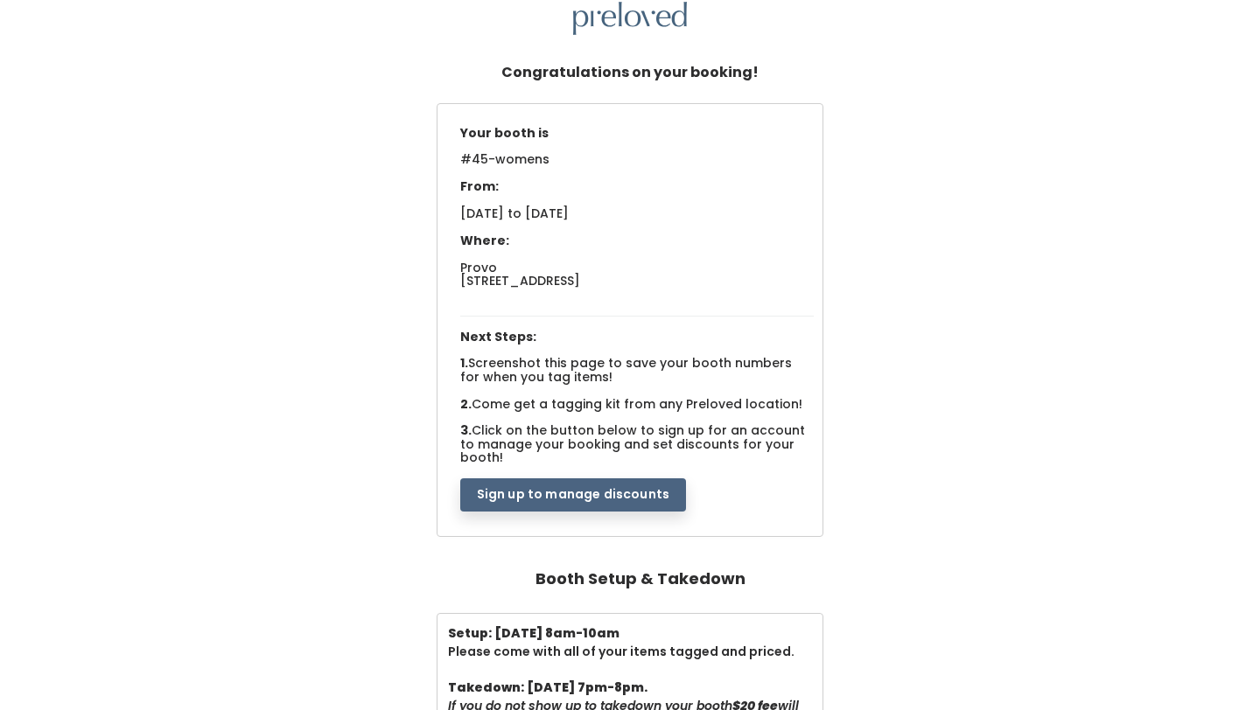
click at [550, 489] on button "Sign up to manage discounts" at bounding box center [573, 495] width 226 height 33
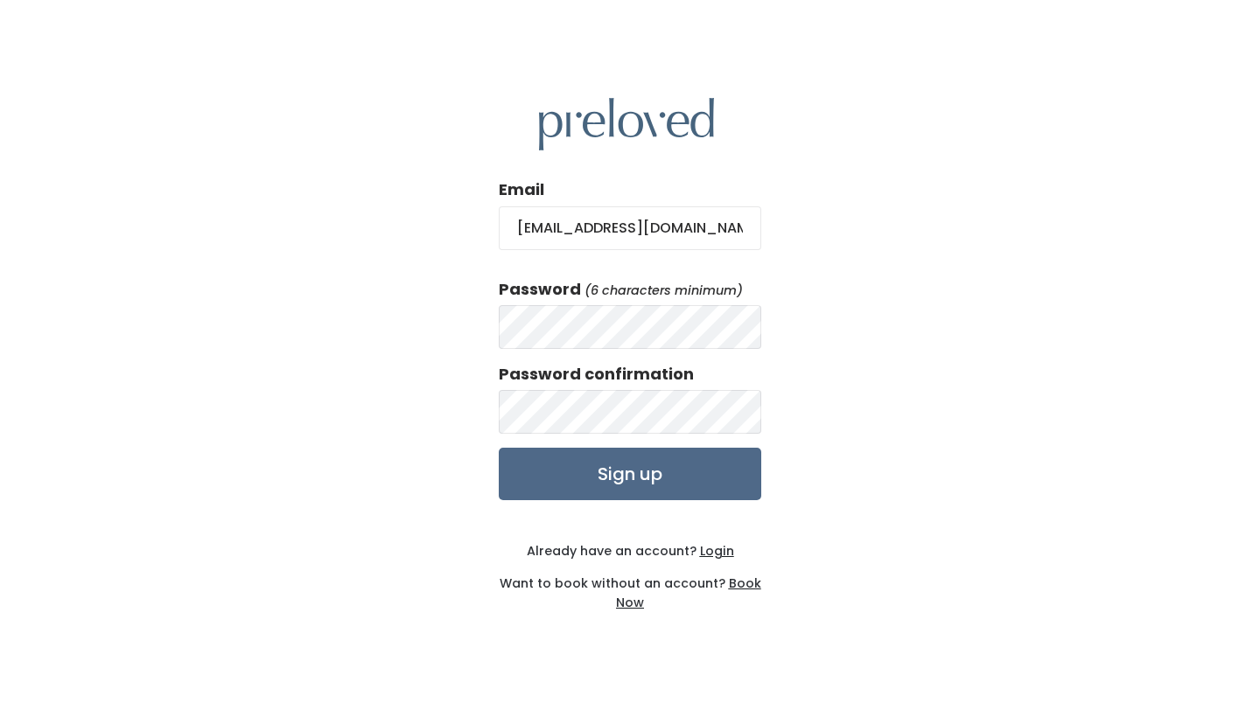
type input "[EMAIL_ADDRESS][DOMAIN_NAME]"
click at [703, 473] on input "Sign up" at bounding box center [630, 474] width 262 height 52
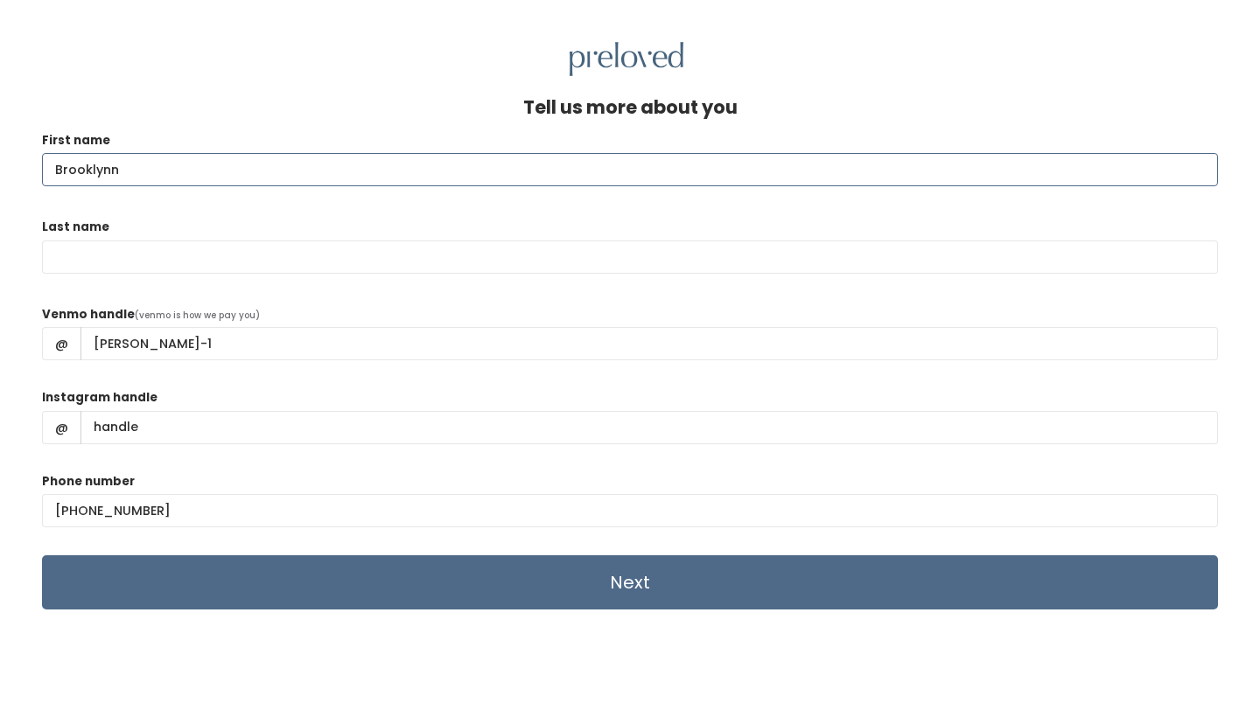
type input "Brooklynn"
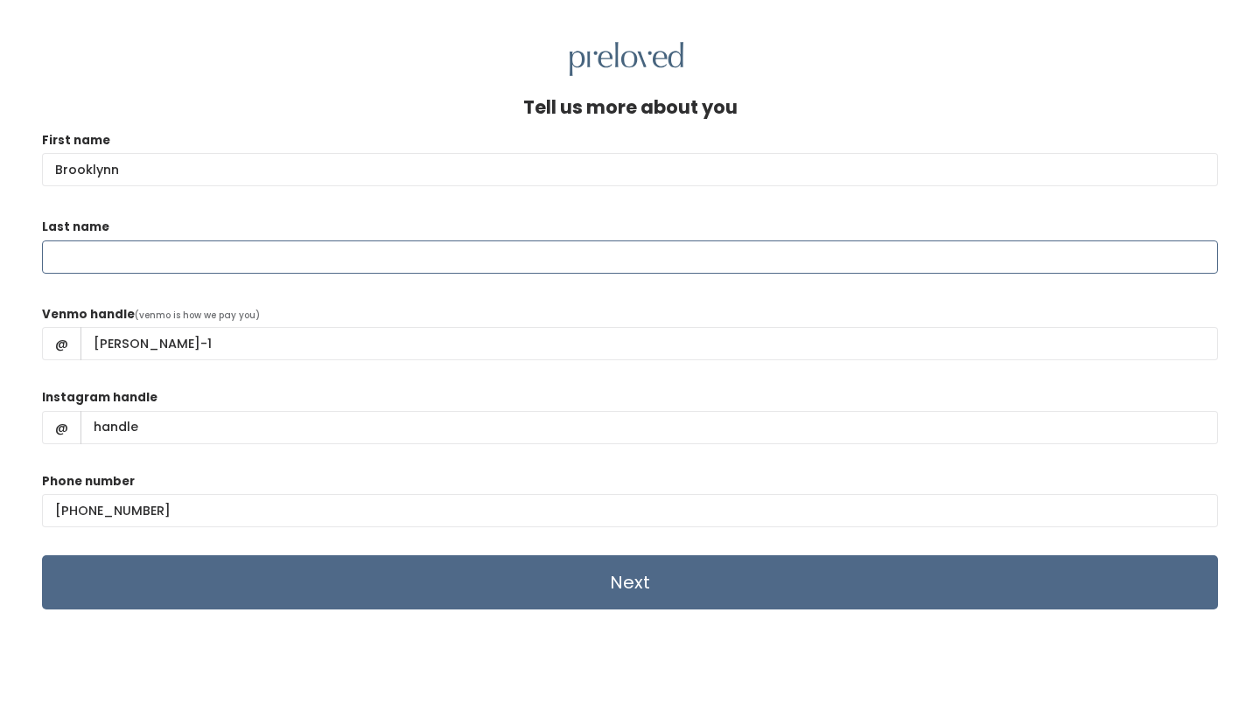
click at [494, 272] on input "Last name" at bounding box center [630, 257] width 1176 height 33
type input "Stewart"
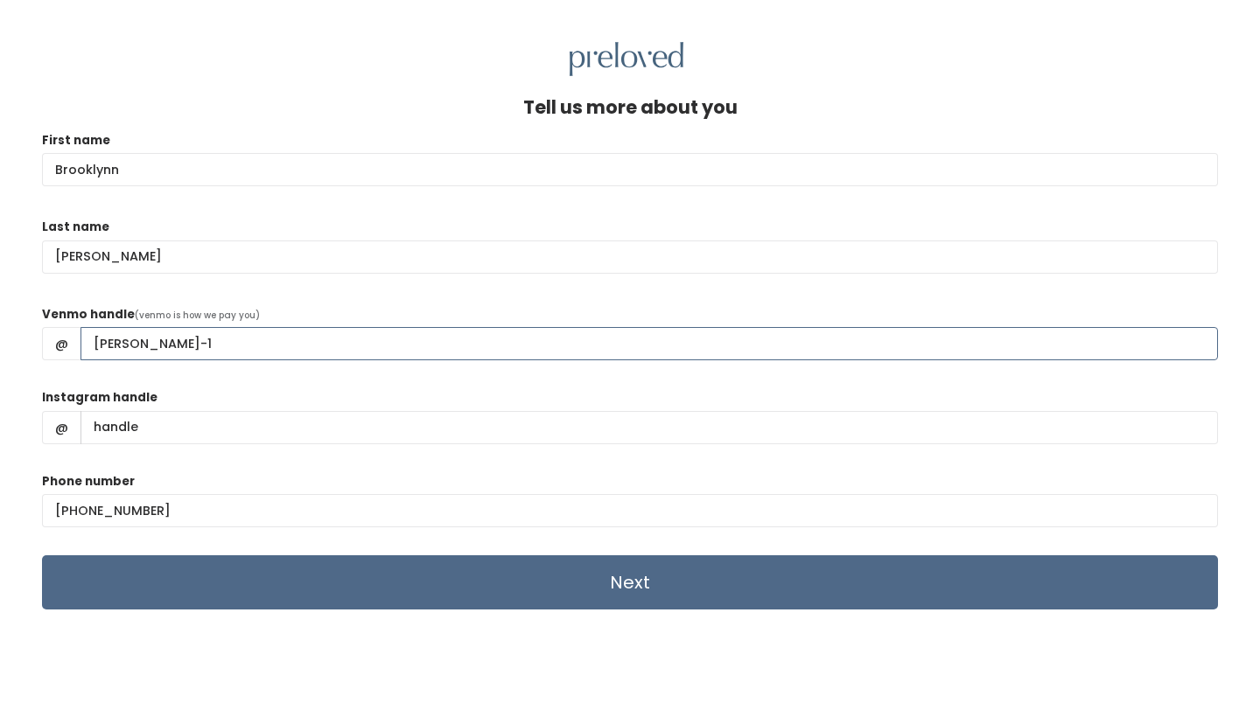
click at [101, 346] on input "brooklynn-stewart-1" at bounding box center [648, 343] width 1137 height 33
click at [167, 344] on input "Brooklynn-stewart-1" at bounding box center [648, 343] width 1137 height 33
type input "Brooklynn-Stewart-1"
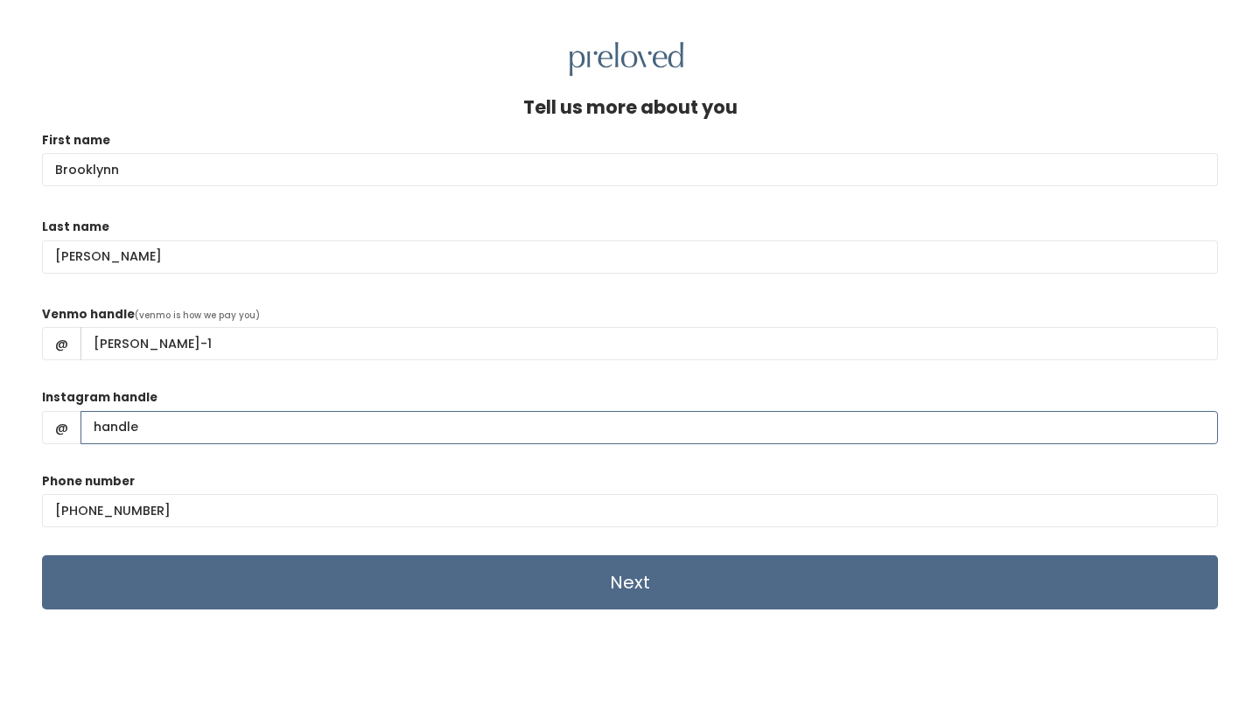
click at [174, 430] on input "Instagram handle" at bounding box center [648, 427] width 1137 height 33
type input "brookss_"
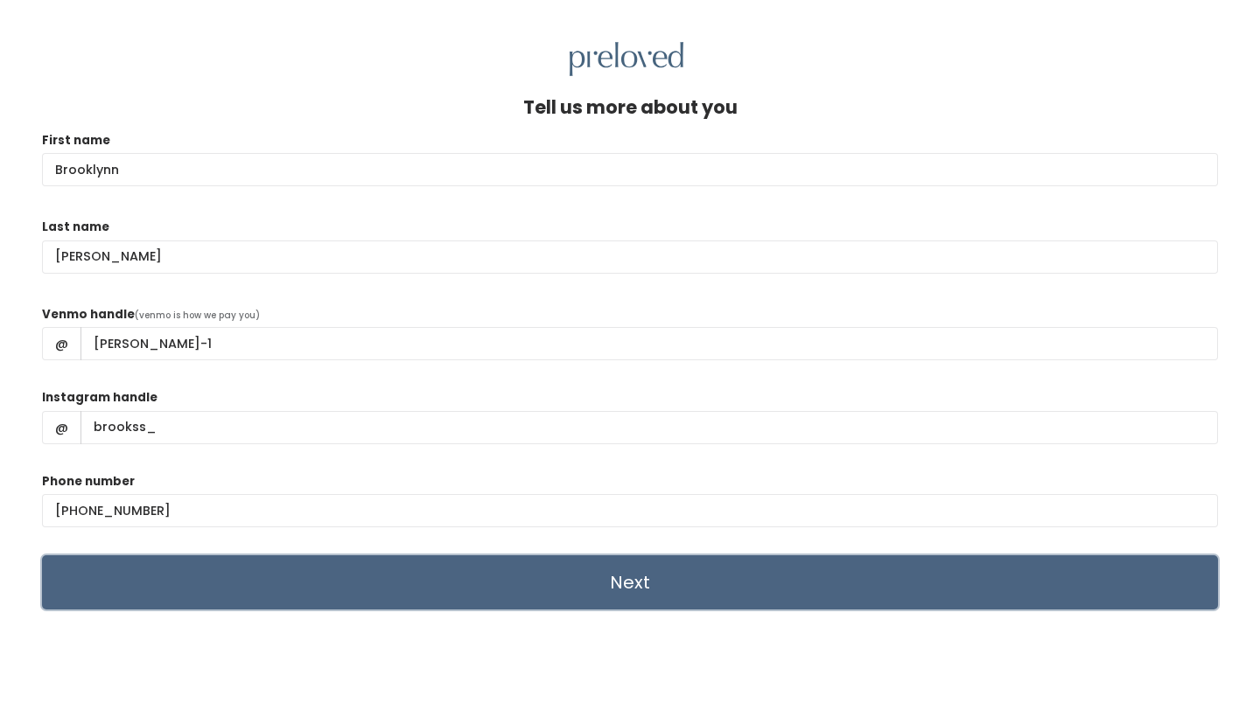
click at [182, 587] on input "Next" at bounding box center [630, 583] width 1176 height 54
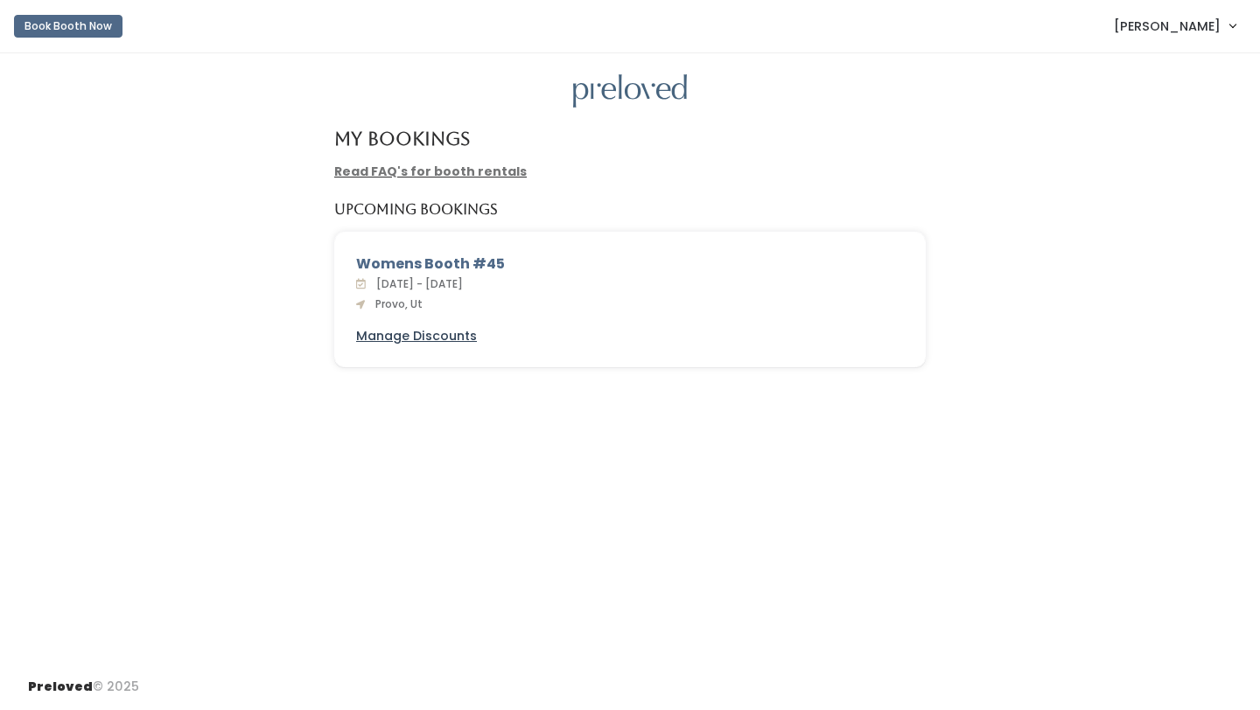
click at [423, 334] on u "Manage Discounts" at bounding box center [416, 335] width 121 height 17
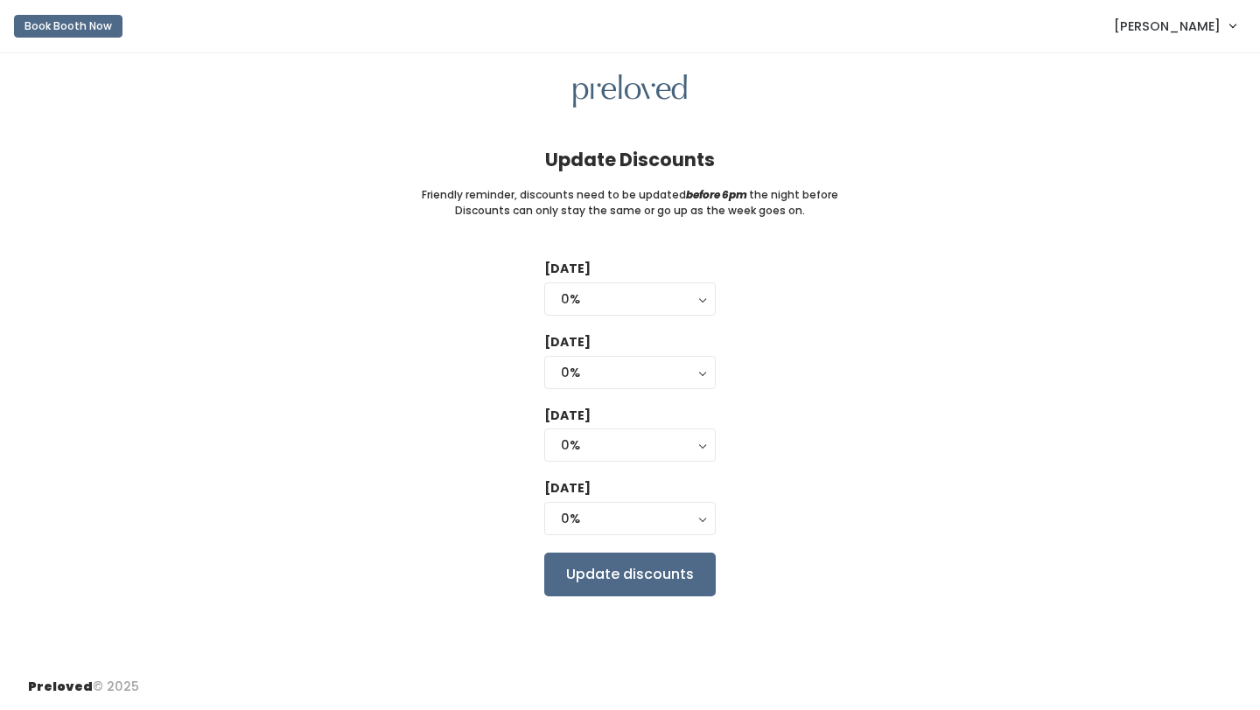
click at [1175, 18] on span "[PERSON_NAME]" at bounding box center [1167, 26] width 107 height 19
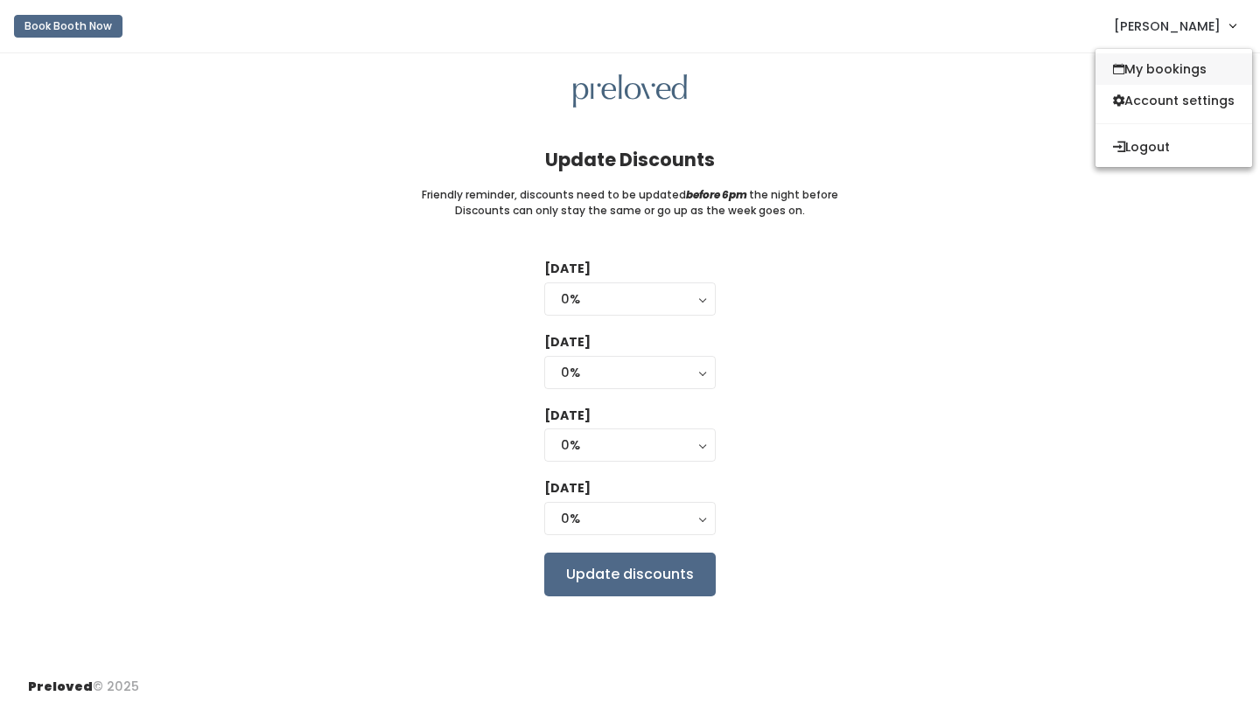
click at [1167, 72] on link "My bookings" at bounding box center [1173, 68] width 157 height 31
